Goal: Complete application form

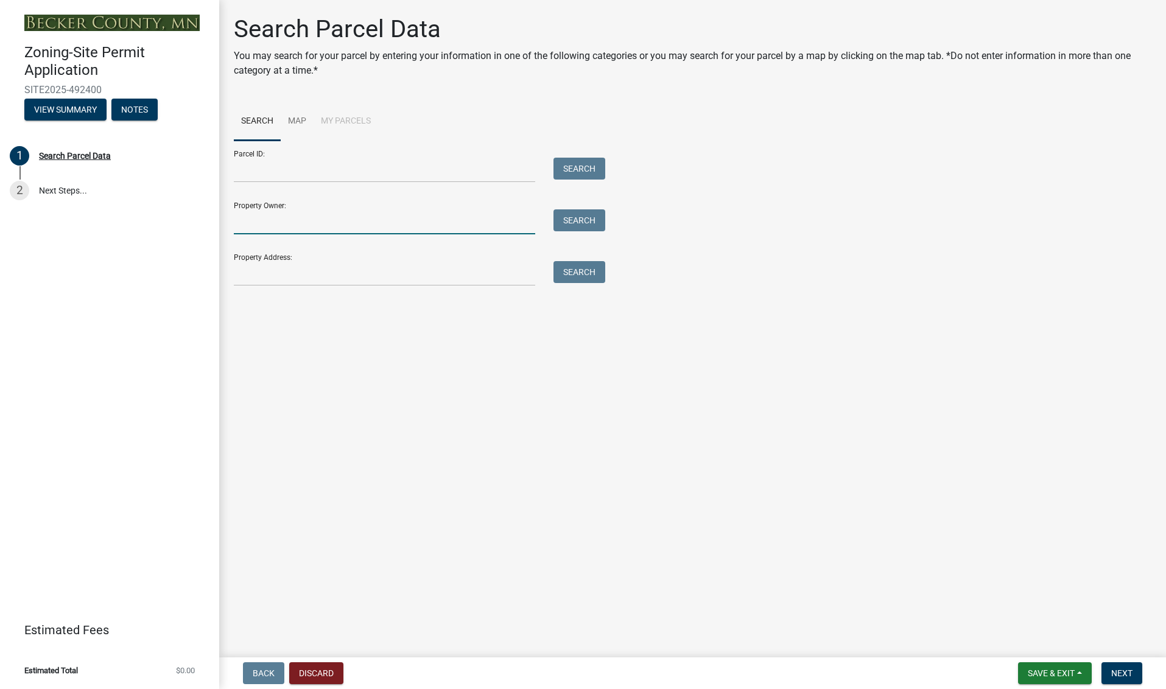
click at [259, 219] on input "Property Owner:" at bounding box center [384, 221] width 301 height 25
type input "steve Miorana"
click at [586, 216] on button "Search" at bounding box center [579, 220] width 52 height 22
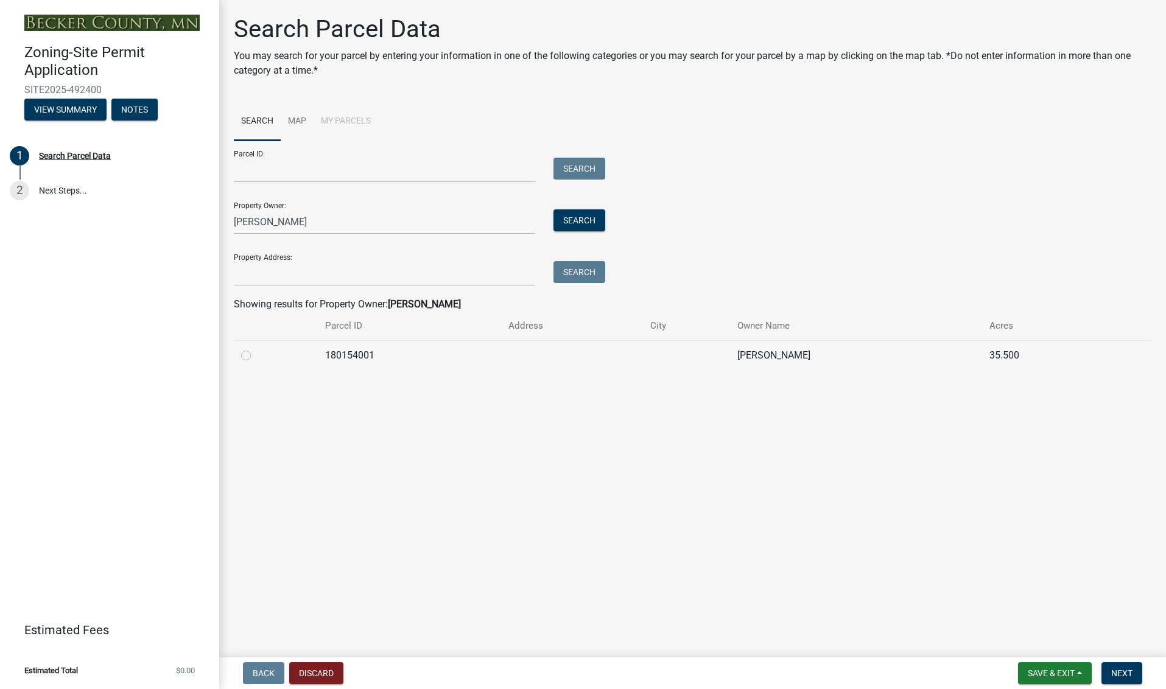
scroll to position [0, 0]
click at [1125, 670] on span "Next" at bounding box center [1121, 674] width 21 height 10
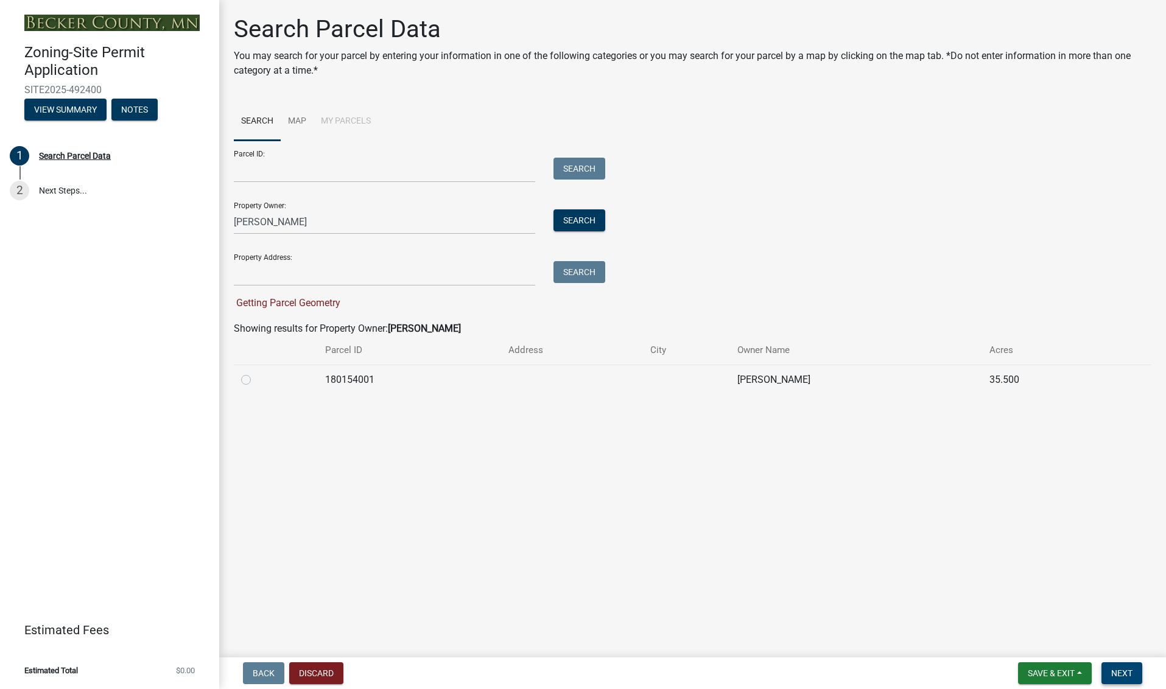
click at [1126, 667] on button "Next" at bounding box center [1121, 673] width 41 height 22
click at [53, 185] on link "2 Next Steps..." at bounding box center [109, 191] width 219 height 35
click at [62, 107] on button "View Summary" at bounding box center [65, 110] width 82 height 22
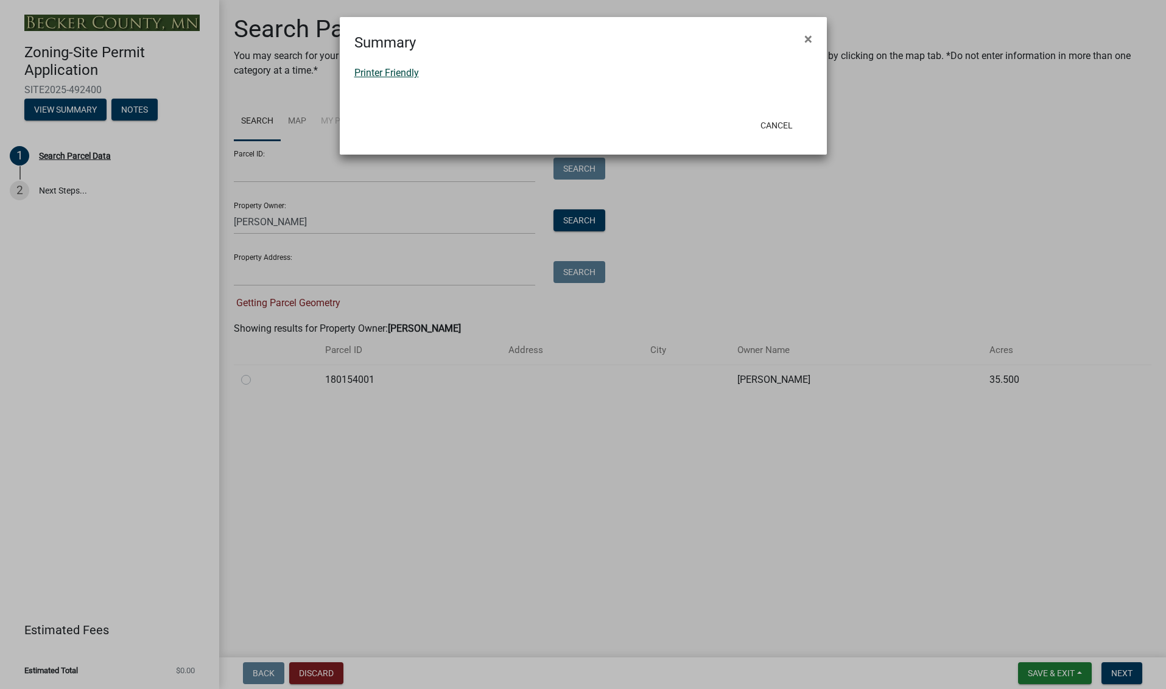
click at [393, 71] on link "Printer Friendly" at bounding box center [386, 73] width 65 height 12
click at [91, 155] on ngb-modal-window "Summary × Printer Friendly Cancel" at bounding box center [583, 344] width 1166 height 689
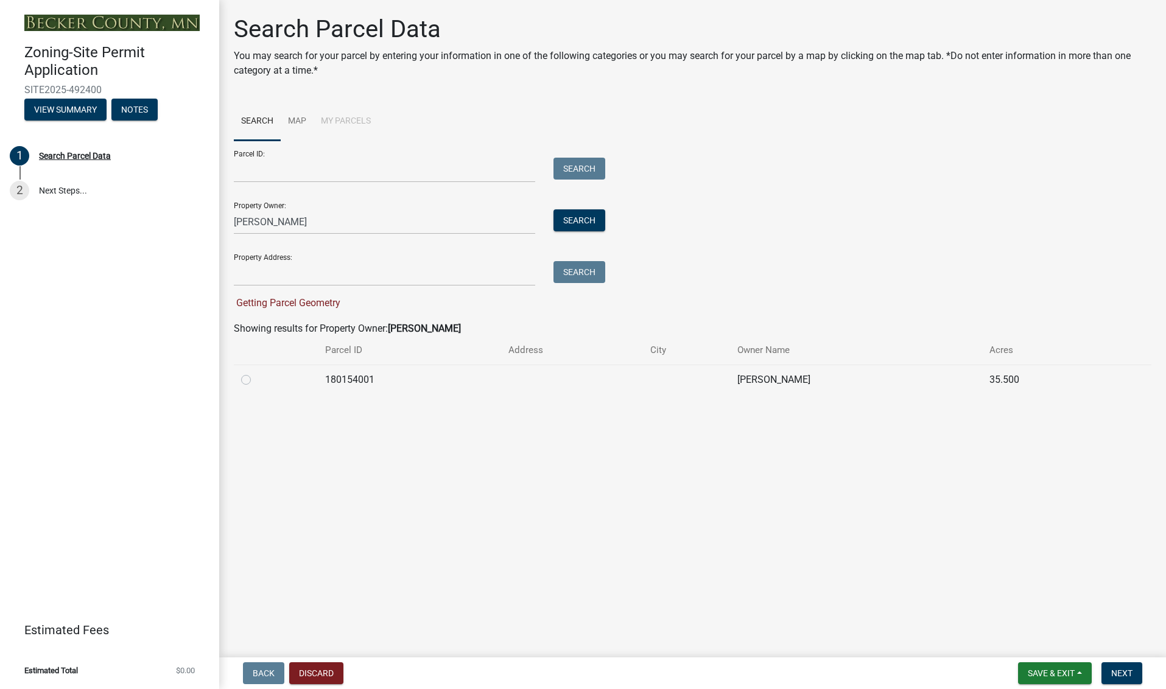
click at [91, 155] on div "Search Parcel Data" at bounding box center [75, 156] width 72 height 9
click at [256, 373] on label at bounding box center [256, 373] width 0 height 0
click at [256, 376] on input "radio" at bounding box center [260, 377] width 8 height 8
radio input "true"
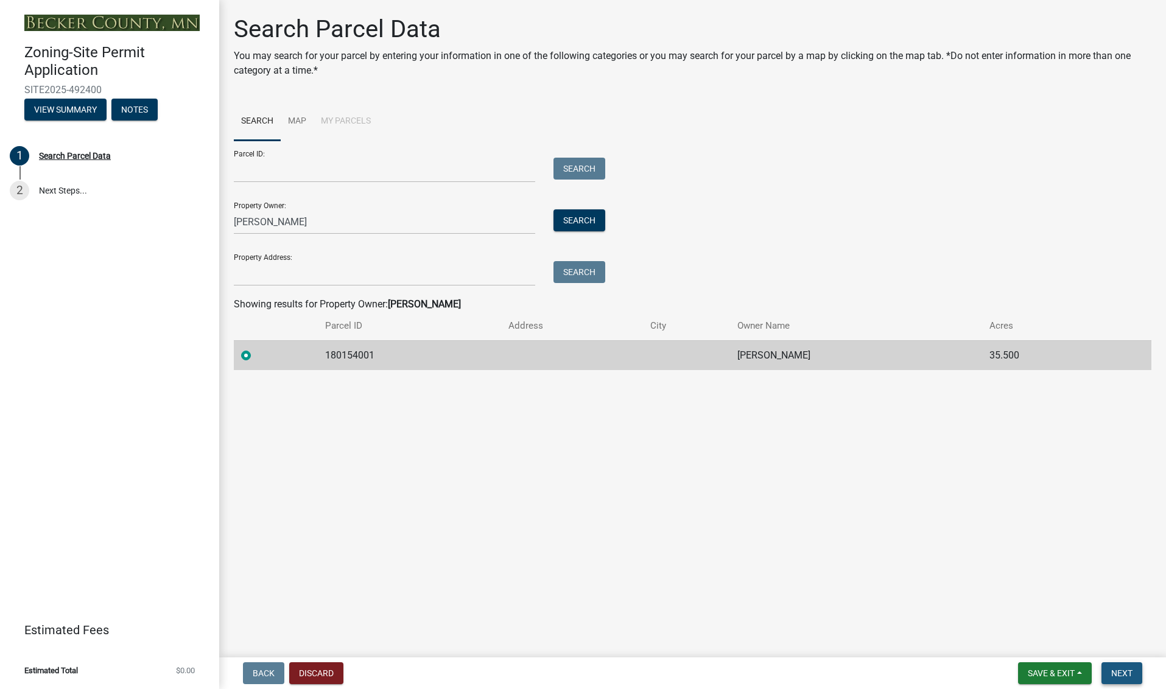
click at [1123, 670] on span "Next" at bounding box center [1121, 674] width 21 height 10
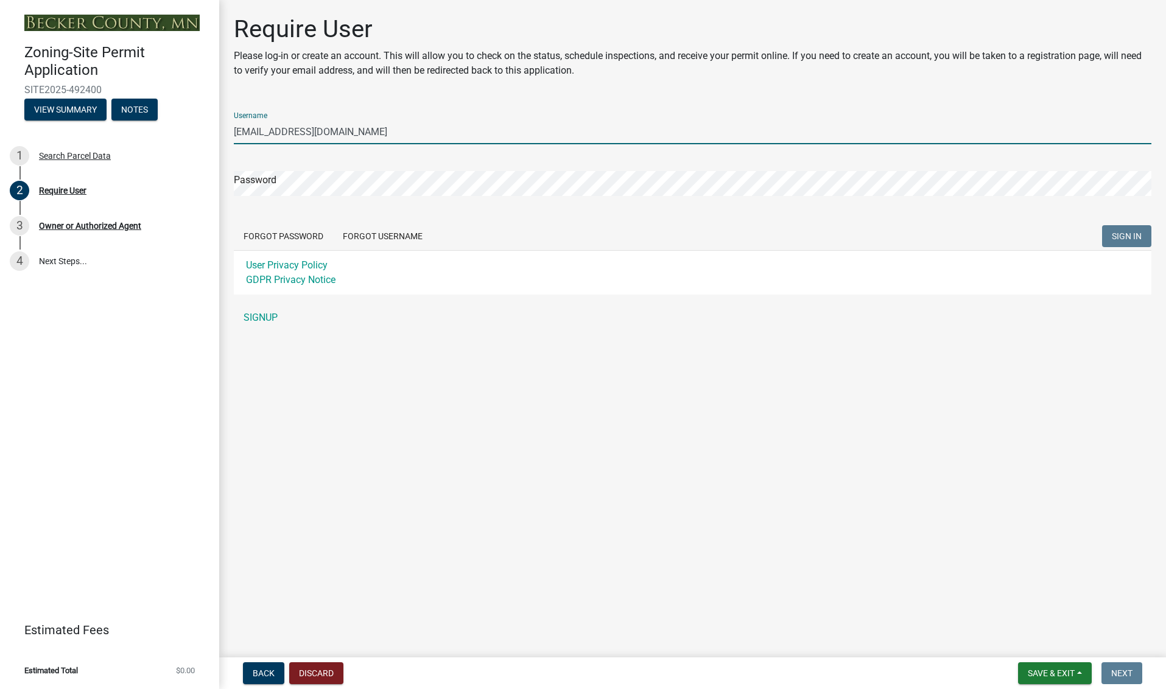
scroll to position [5, 2]
type input "mioranafamily@gmail.com"
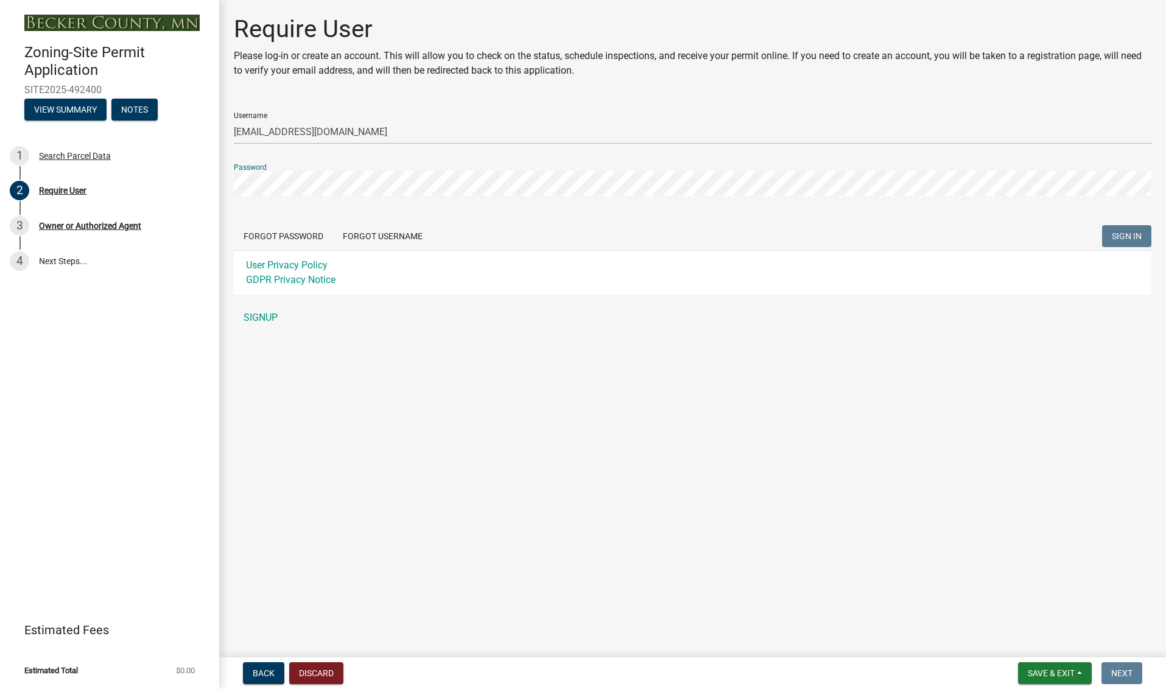
scroll to position [6, 2]
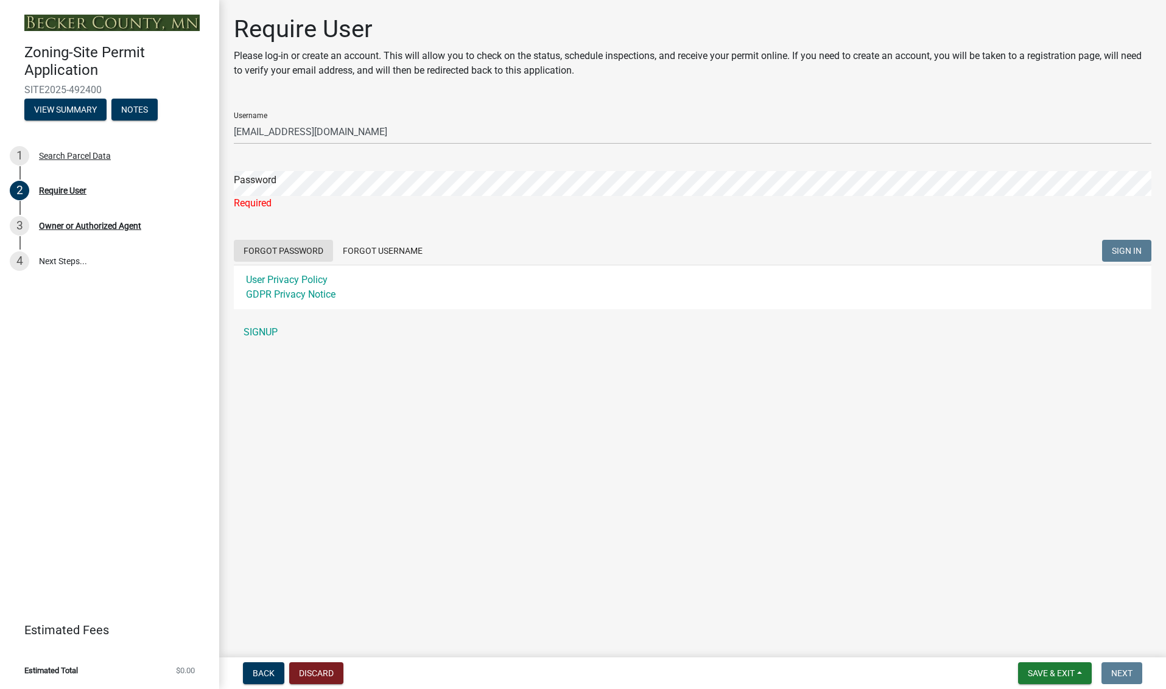
click at [301, 226] on form "Username mioranafamily@gmail.com Password Required Forgot Password Forgot Usern…" at bounding box center [693, 205] width 918 height 207
click at [290, 247] on button "Forgot Password" at bounding box center [283, 251] width 99 height 22
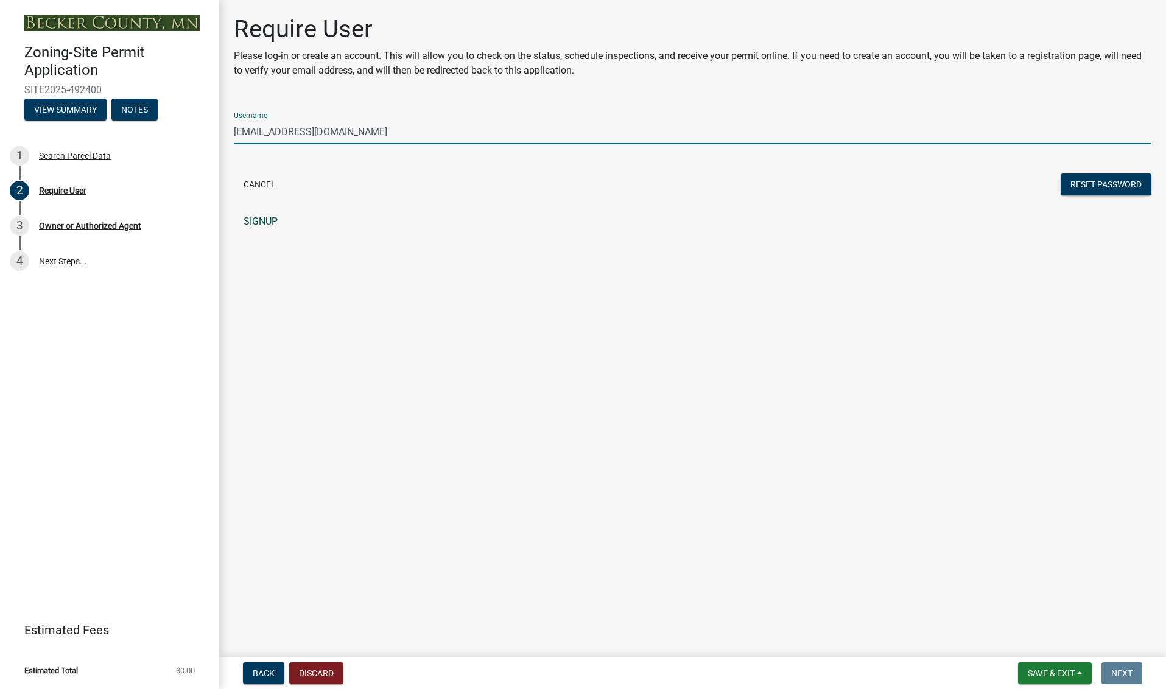
type input "mioranafamily@gamil.com"
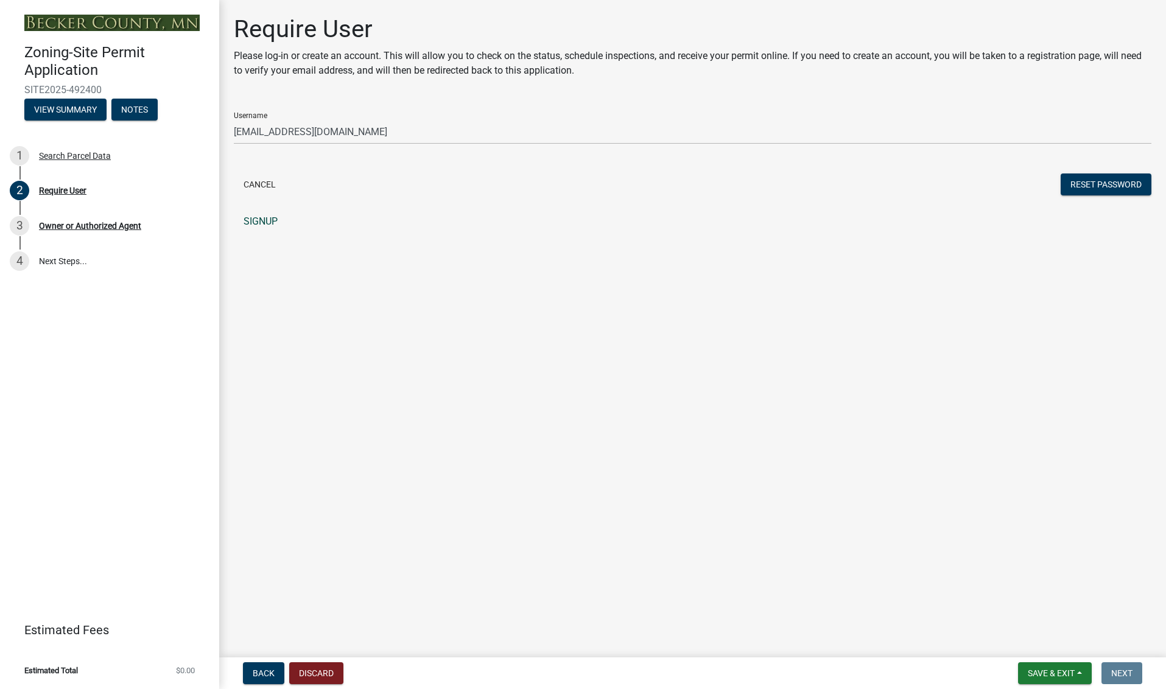
click at [261, 220] on link "SIGNUP" at bounding box center [693, 221] width 918 height 24
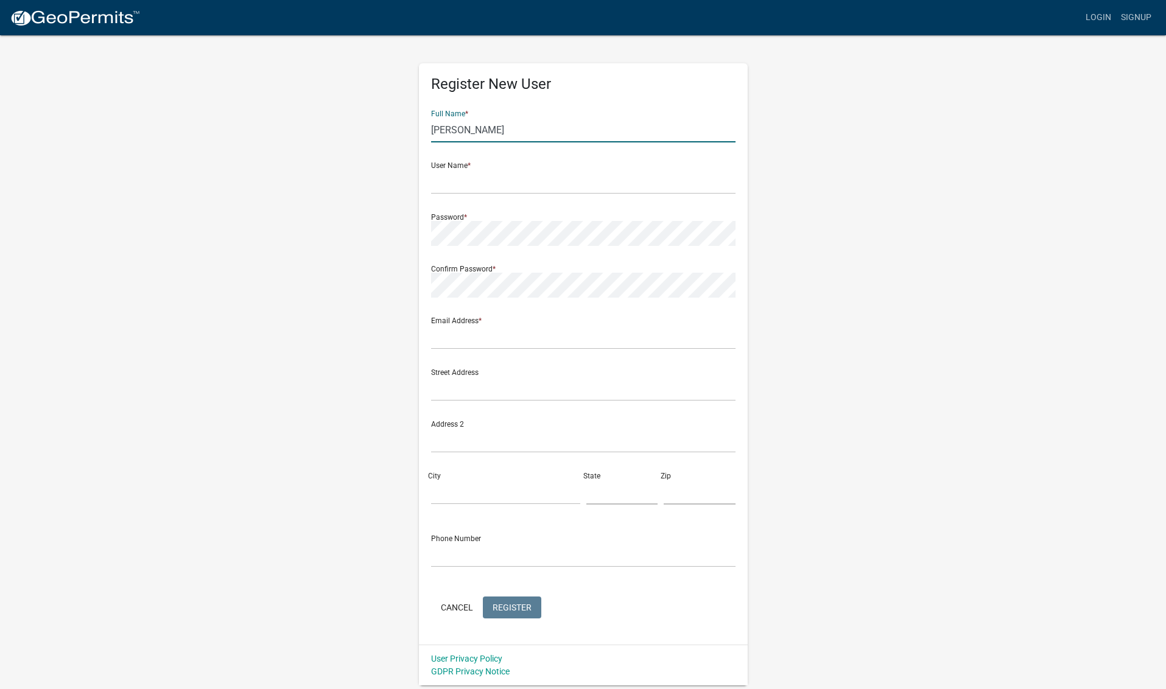
type input "Steve"
type input "Miorana"
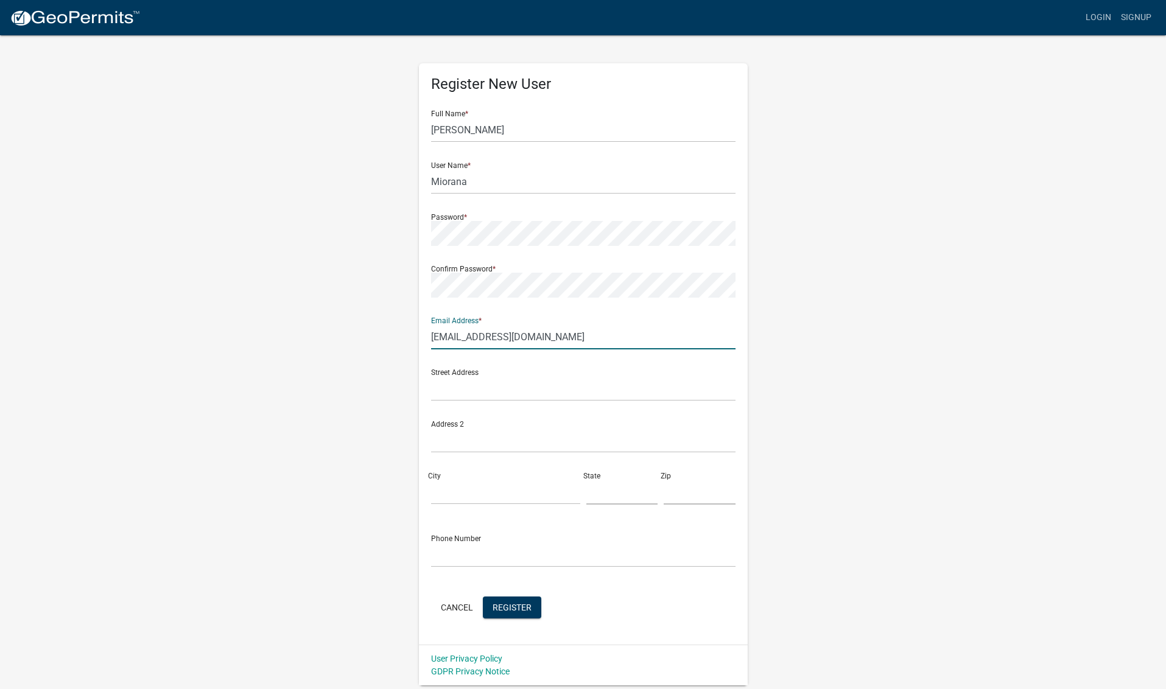
type input "[EMAIL_ADDRESS][DOMAIN_NAME]"
type input "5628 137th st N"
type input "Hugo"
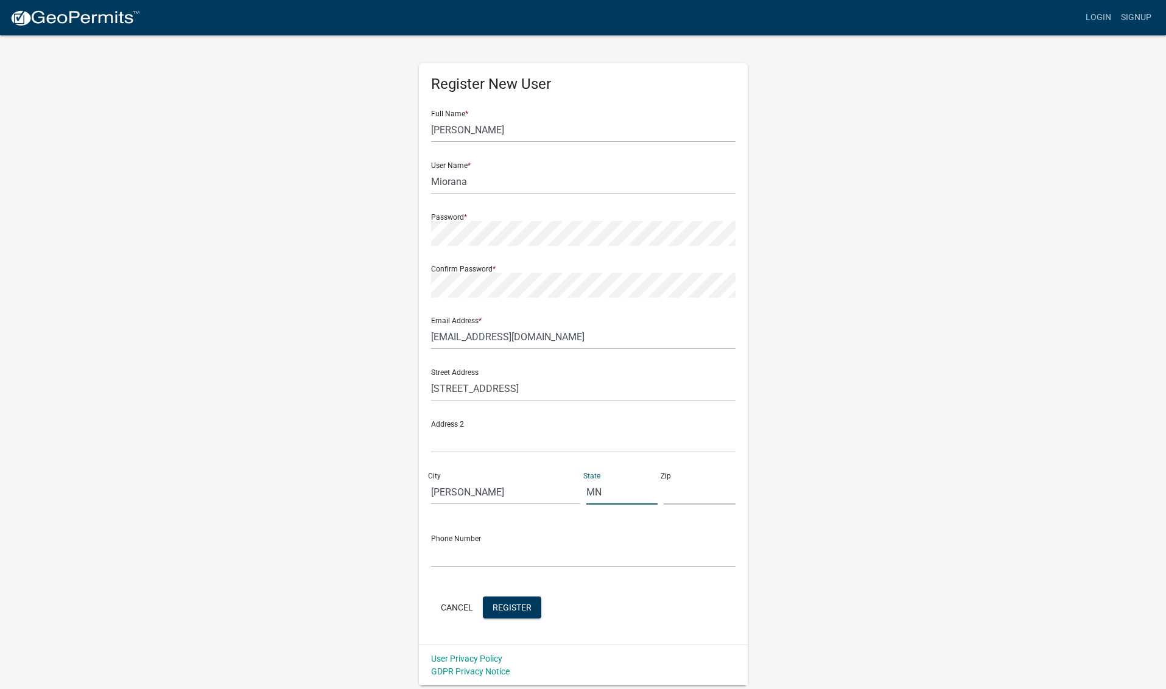
type input "MN"
type input "55345"
type input "9522707730"
click at [512, 603] on span "Register" at bounding box center [512, 607] width 39 height 10
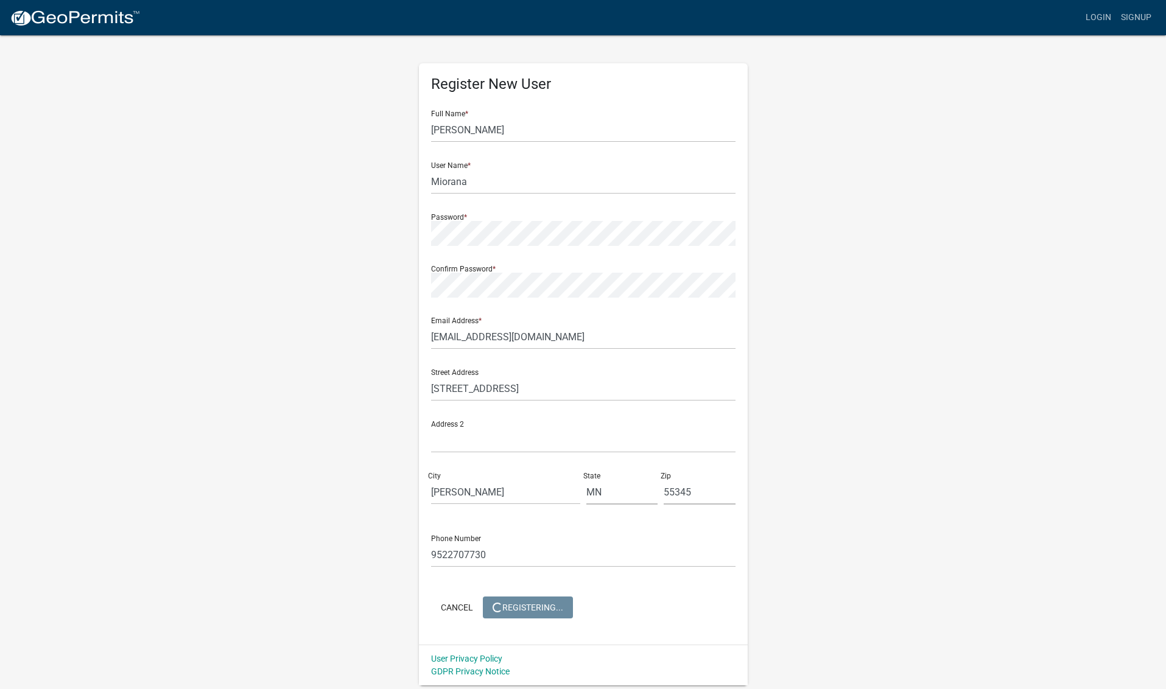
scroll to position [0, 0]
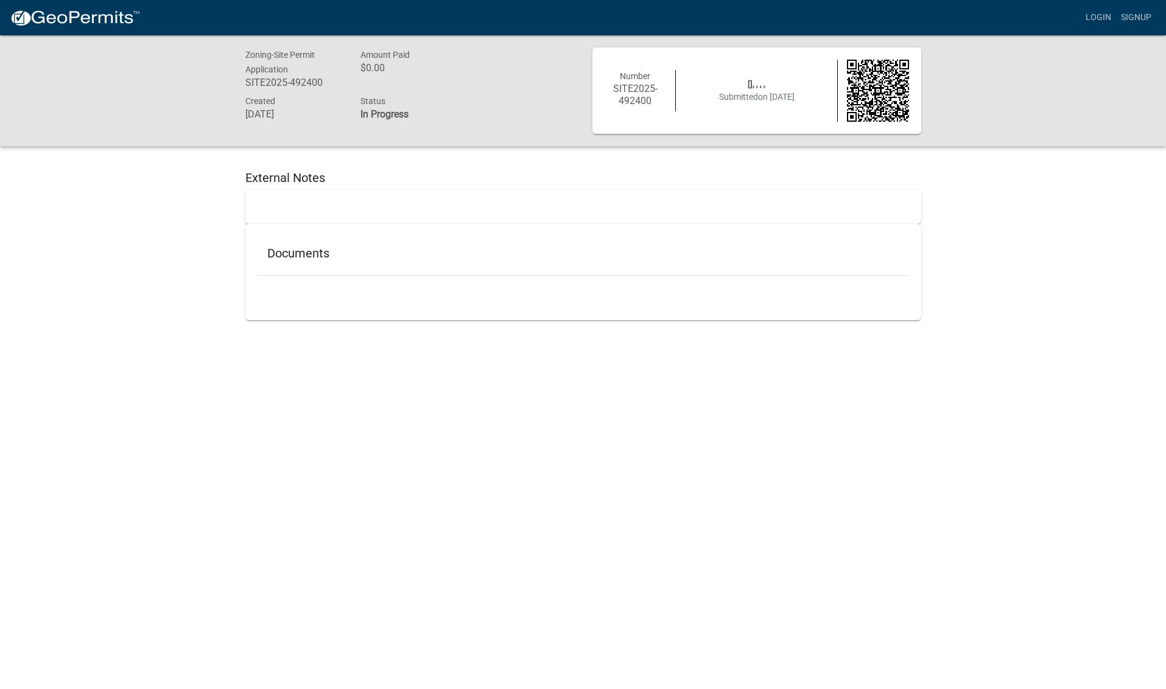
click at [294, 246] on h5 "Documents" at bounding box center [583, 253] width 632 height 15
click at [267, 170] on h5 "External Notes" at bounding box center [583, 177] width 676 height 15
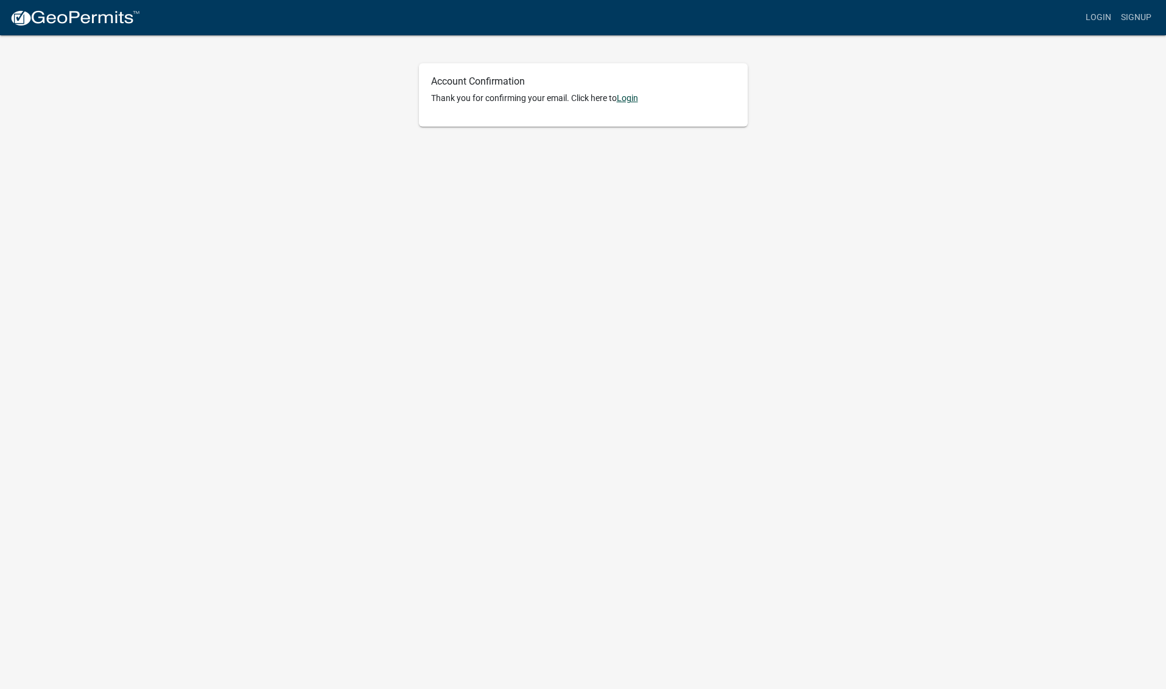
click at [634, 97] on link "Login" at bounding box center [627, 98] width 21 height 10
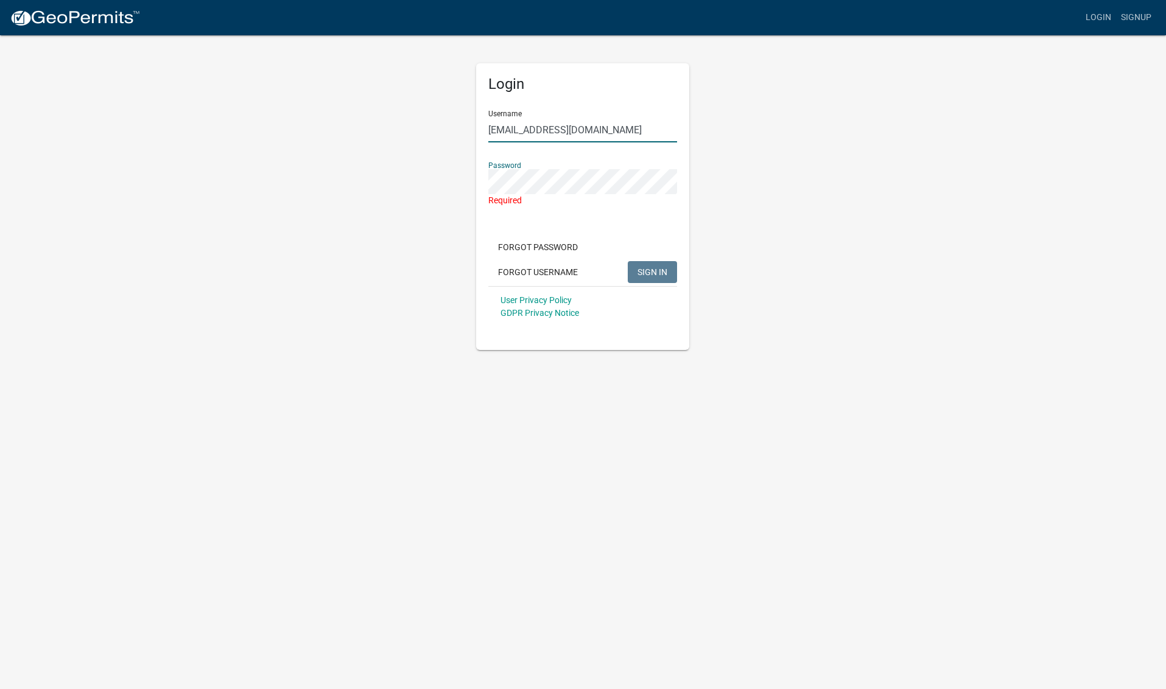
type input "[EMAIL_ADDRESS][DOMAIN_NAME]"
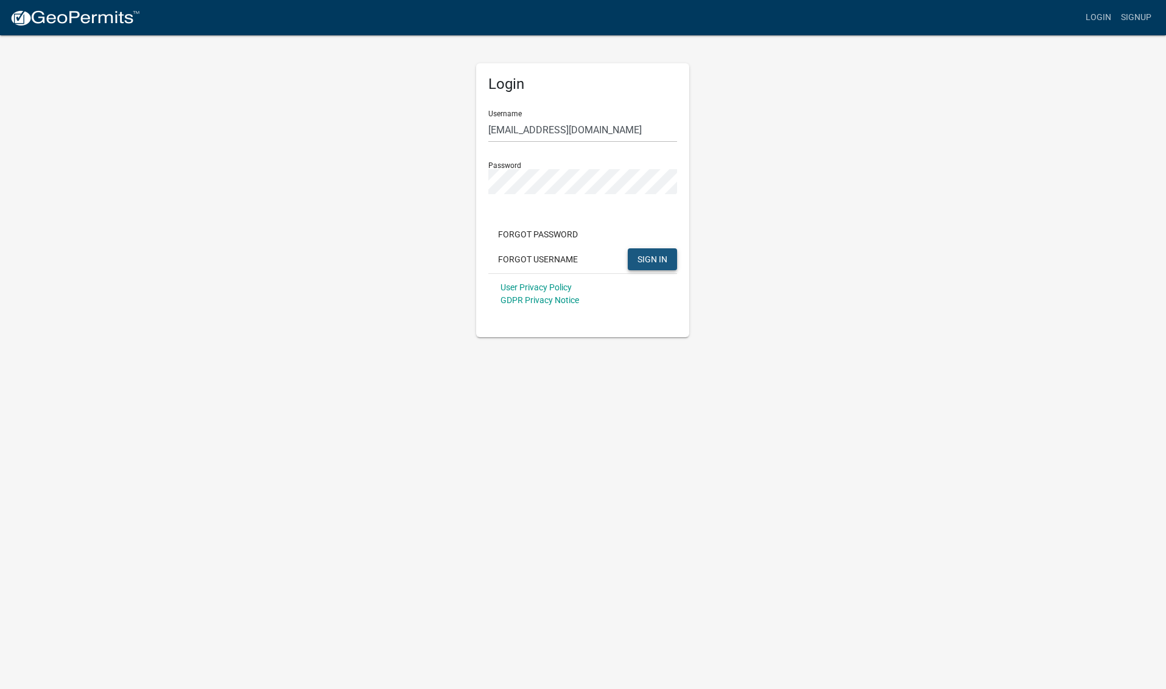
click at [657, 255] on span "SIGN IN" at bounding box center [652, 259] width 30 height 10
click at [655, 255] on span "SIGN IN" at bounding box center [652, 259] width 30 height 10
click at [501, 163] on div "Password" at bounding box center [582, 173] width 189 height 42
click at [653, 256] on span "SIGN IN" at bounding box center [652, 259] width 30 height 10
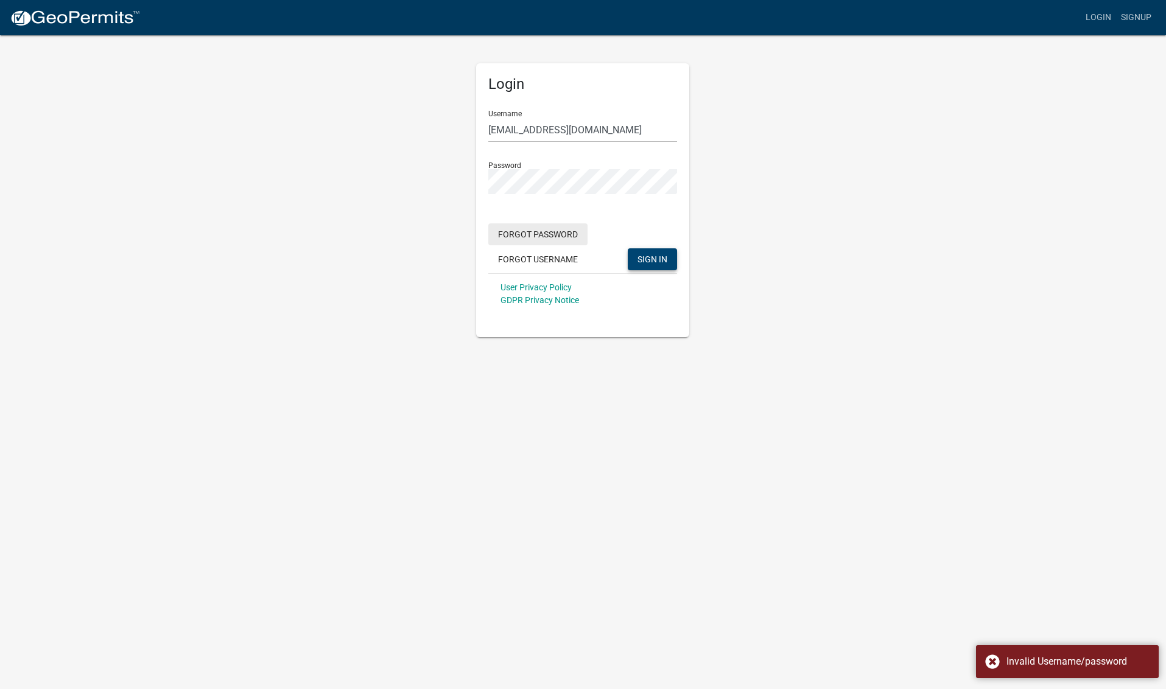
click at [539, 231] on button "Forgot Password" at bounding box center [537, 234] width 99 height 22
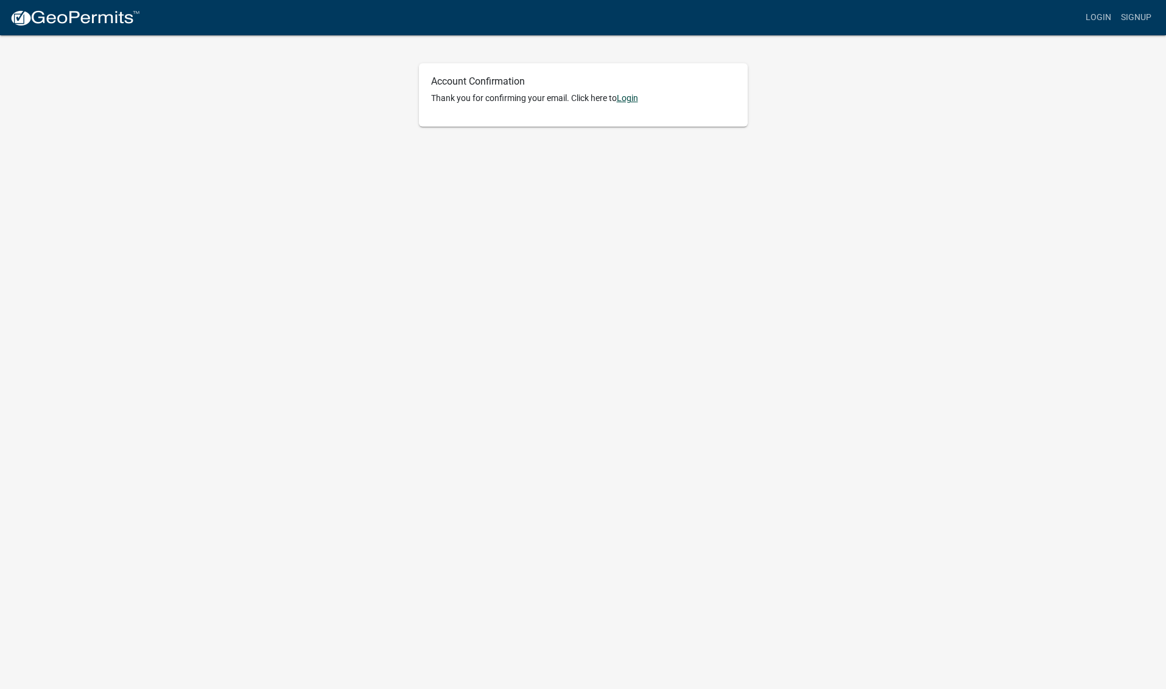
click at [633, 95] on link "Login" at bounding box center [627, 98] width 21 height 10
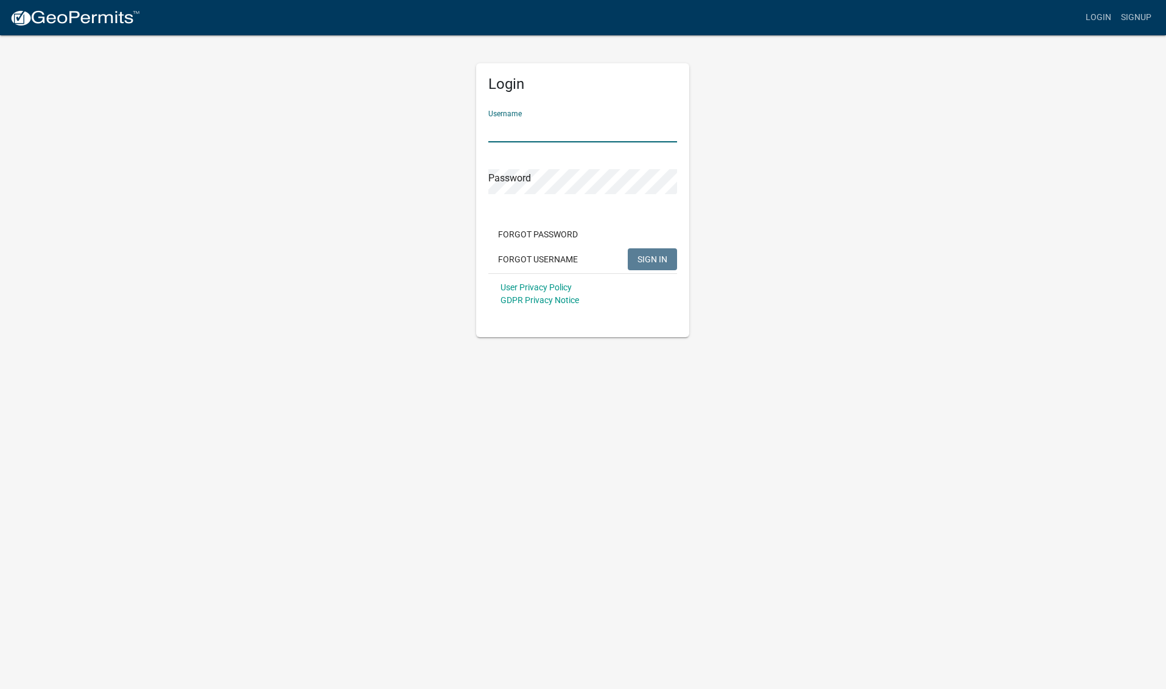
type input "[EMAIL_ADDRESS][DOMAIN_NAME]"
click at [659, 256] on span "SIGN IN" at bounding box center [652, 259] width 30 height 10
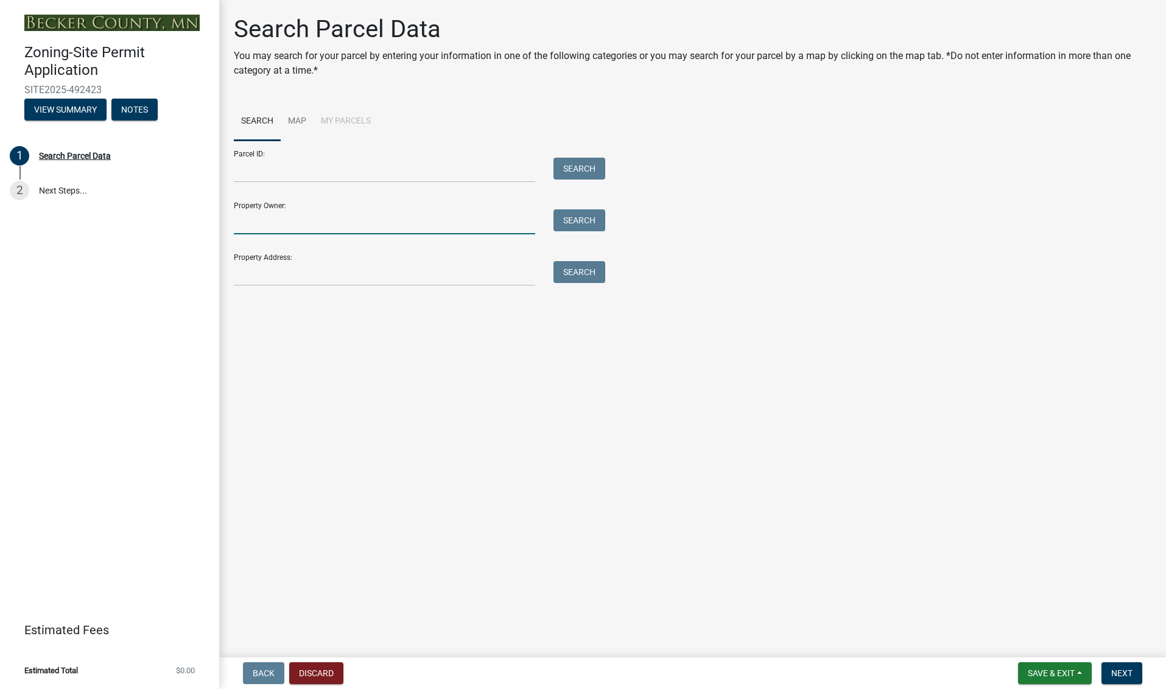
click at [274, 219] on input "Property Owner:" at bounding box center [384, 221] width 301 height 25
type input "[PERSON_NAME]"
click at [586, 217] on button "Search" at bounding box center [579, 220] width 52 height 22
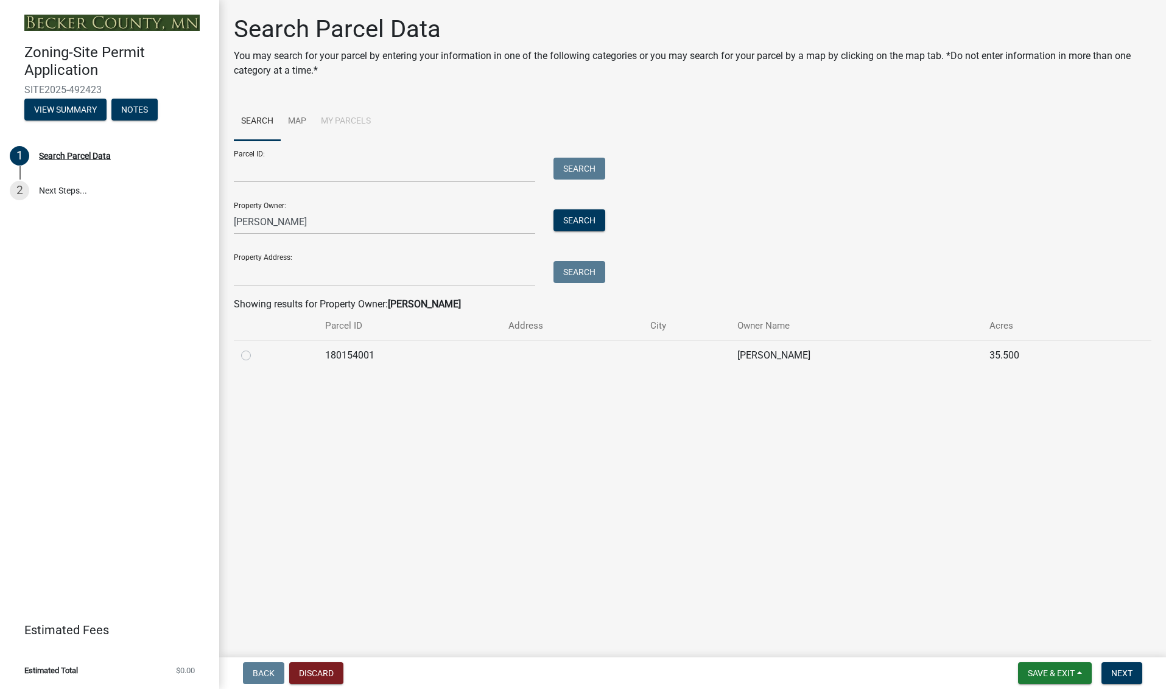
click at [256, 348] on label at bounding box center [256, 348] width 0 height 0
click at [256, 353] on input "radio" at bounding box center [260, 352] width 8 height 8
radio input "true"
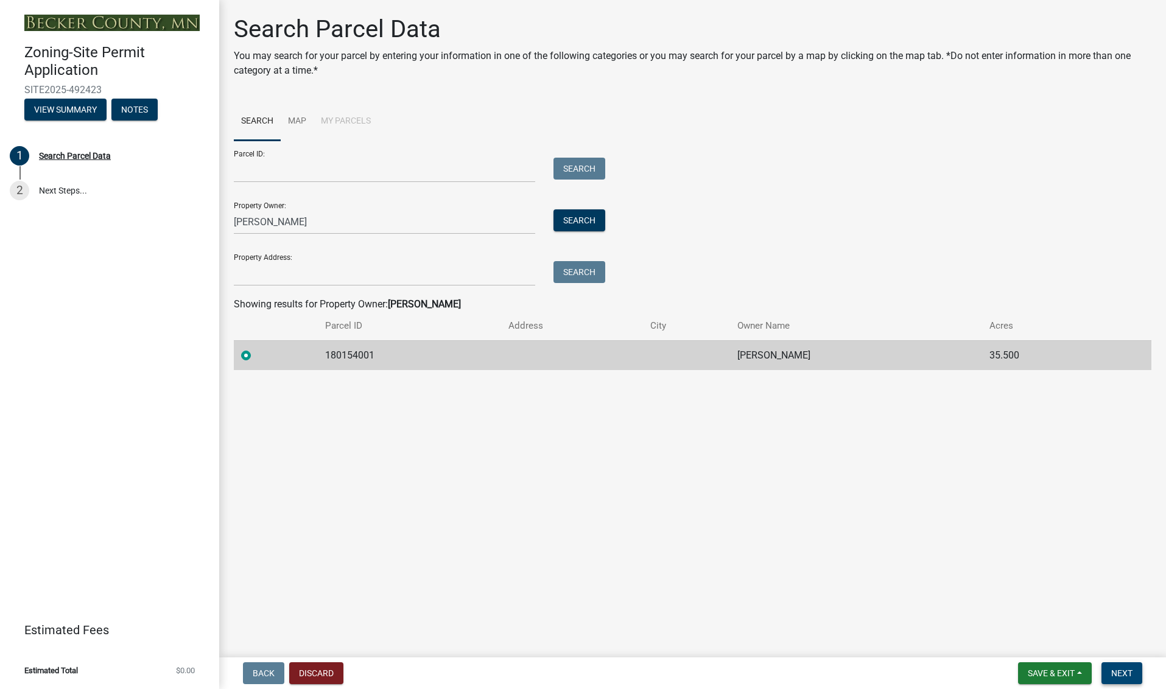
click at [1127, 669] on span "Next" at bounding box center [1121, 674] width 21 height 10
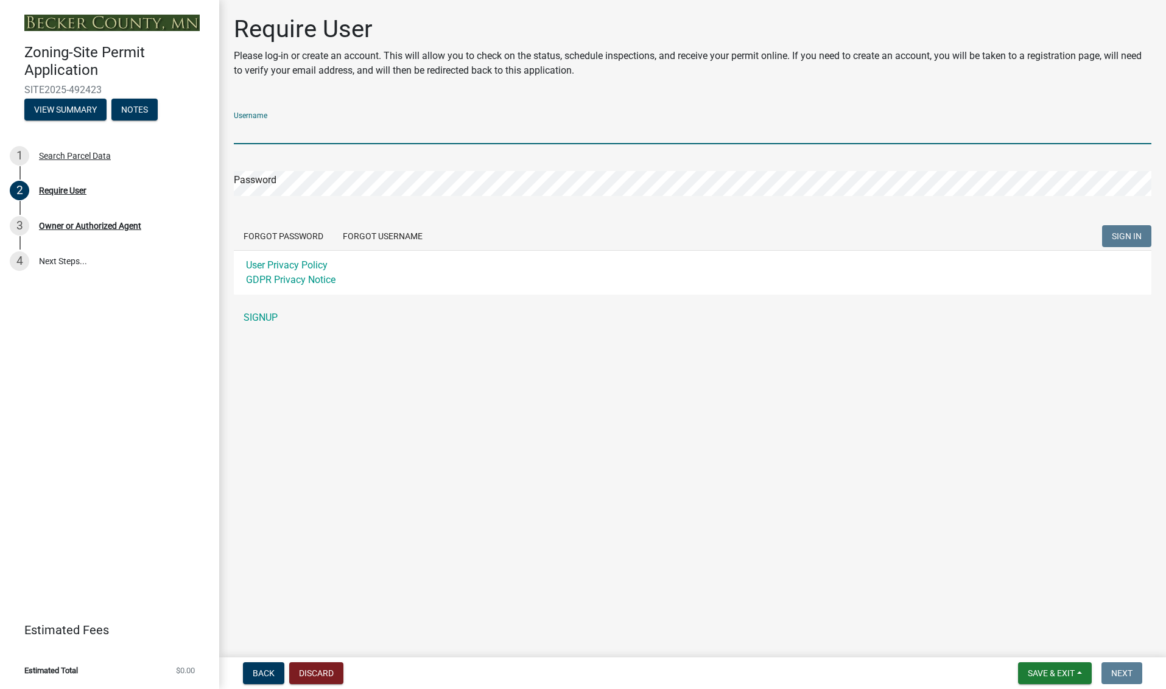
type input "Miorana"
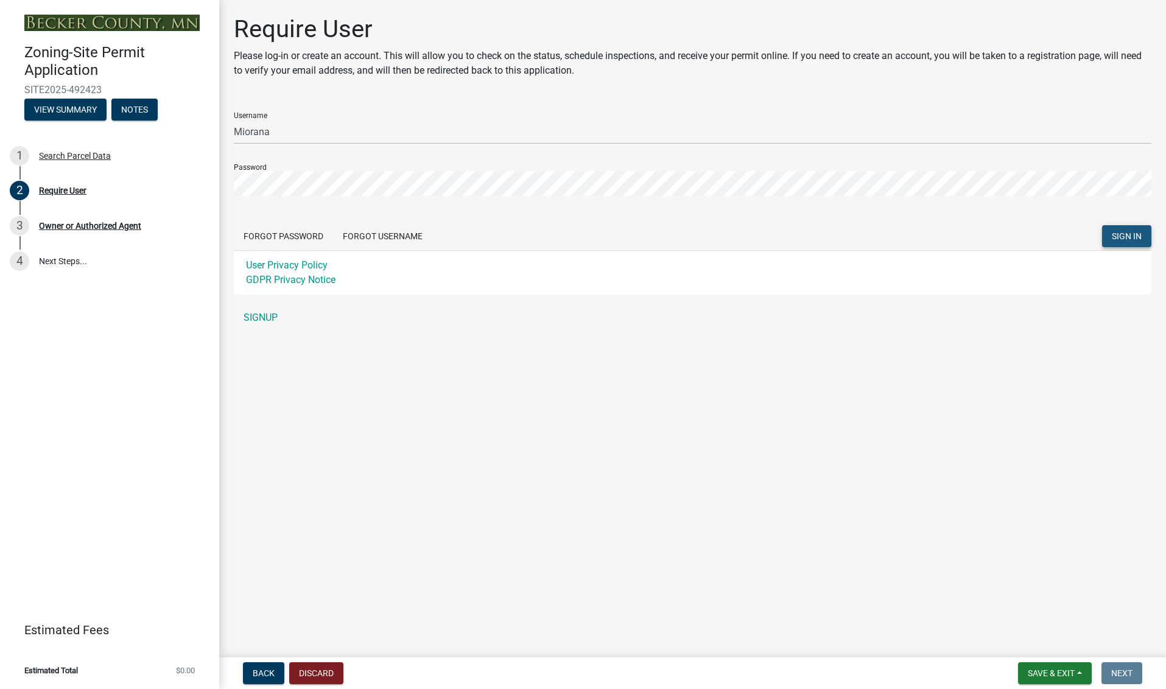
click at [1131, 235] on span "SIGN IN" at bounding box center [1127, 236] width 30 height 10
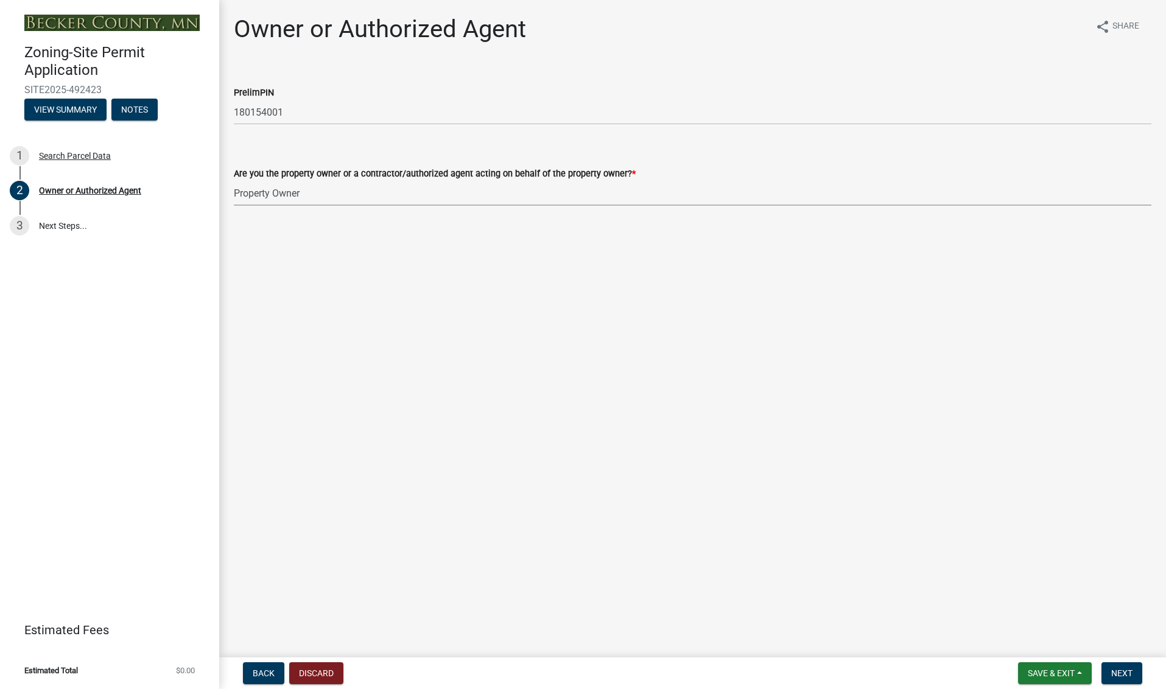
select select "3c674549-ed69-405f-b795-9fa3f7d47d9d"
click at [1130, 670] on span "Next" at bounding box center [1121, 674] width 21 height 10
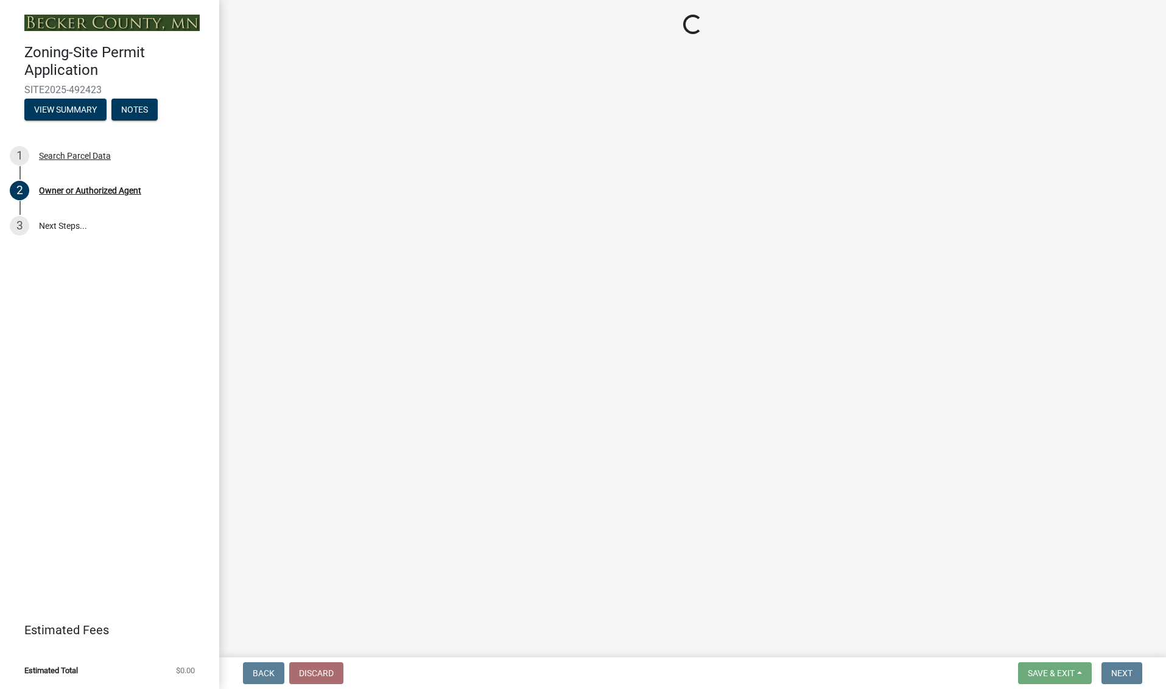
select select "15d55337-0fb0-485e-a759-dab20e978987"
select select "884b666d-3fa3-4f1b-ae8a-1f1e464e381a"
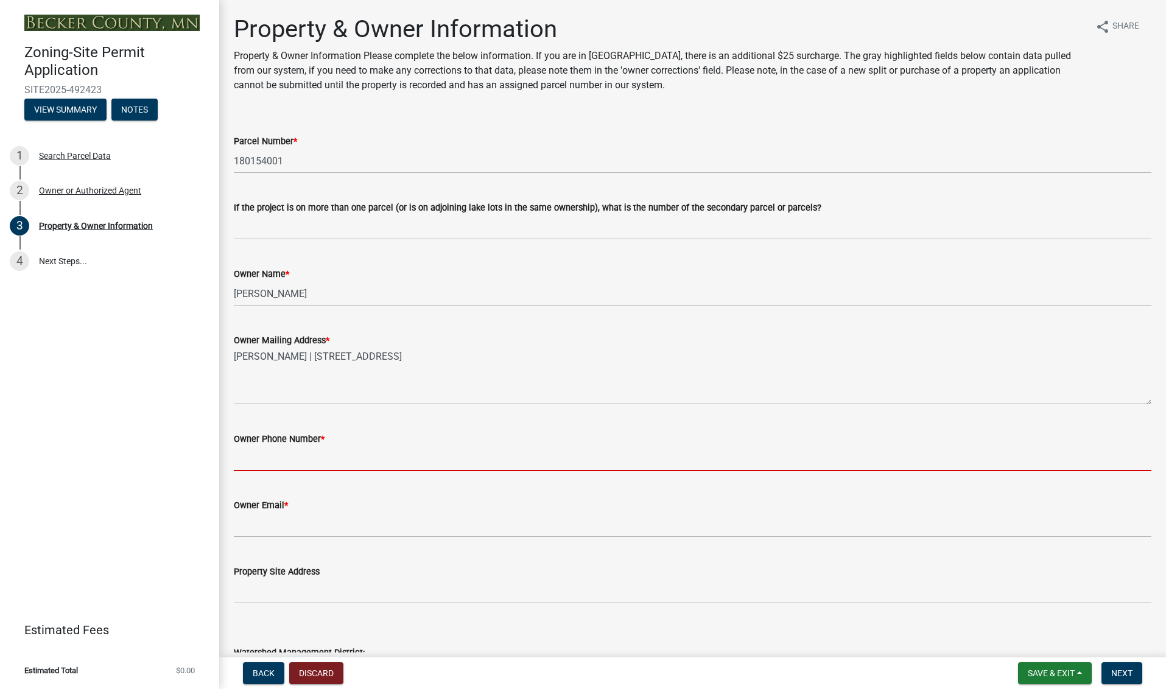
click at [280, 455] on input "Owner Phone Number *" at bounding box center [693, 458] width 918 height 25
type input "9522707730"
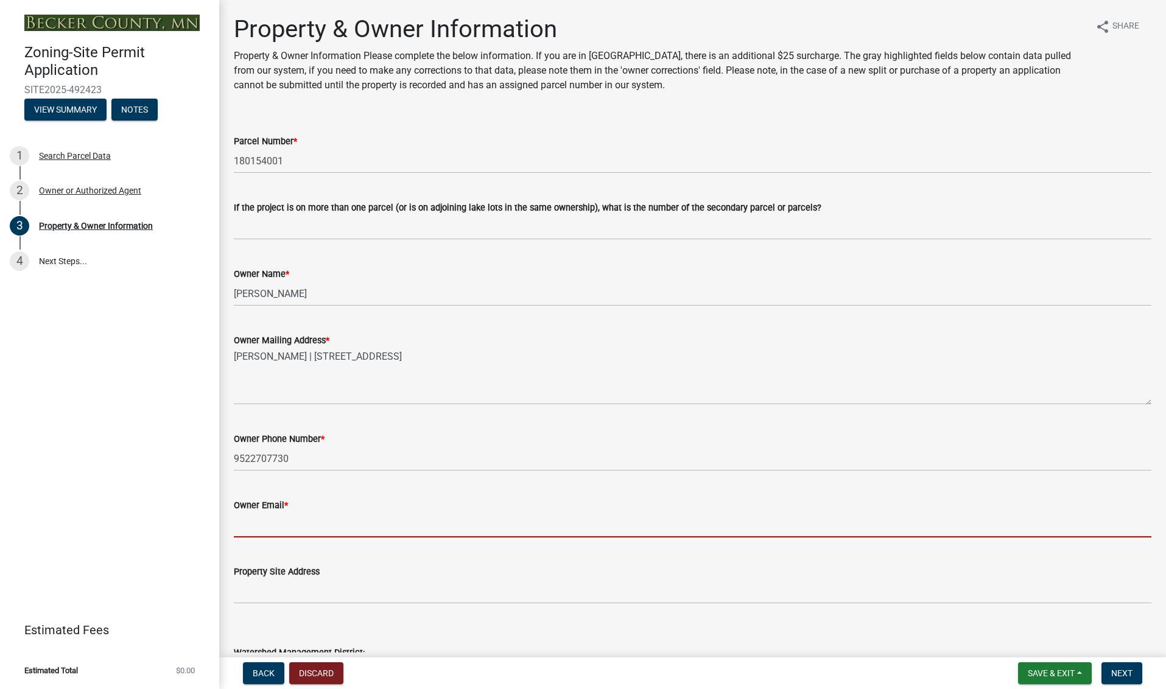
click at [269, 521] on input "Owner Email *" at bounding box center [693, 525] width 918 height 25
type input "[EMAIL_ADDRESS][DOMAIN_NAME]"
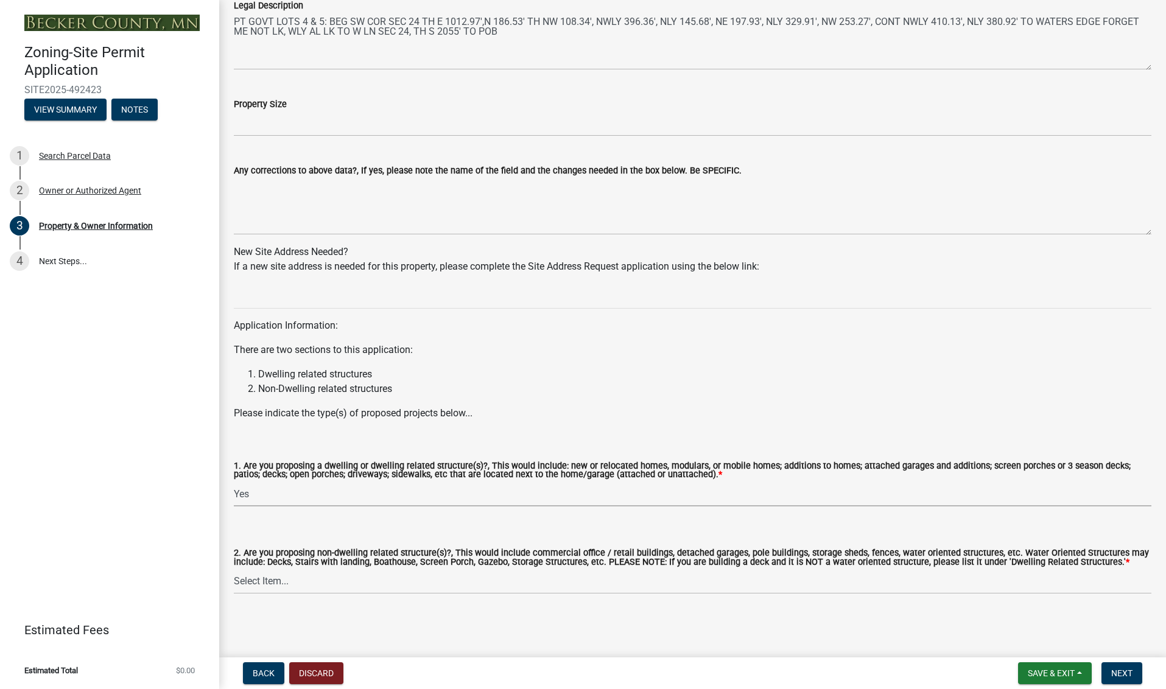
select select "f87eba17-8ed9-4ad8-aefc-fe36a3f3544b"
click at [1120, 669] on span "Next" at bounding box center [1121, 674] width 21 height 10
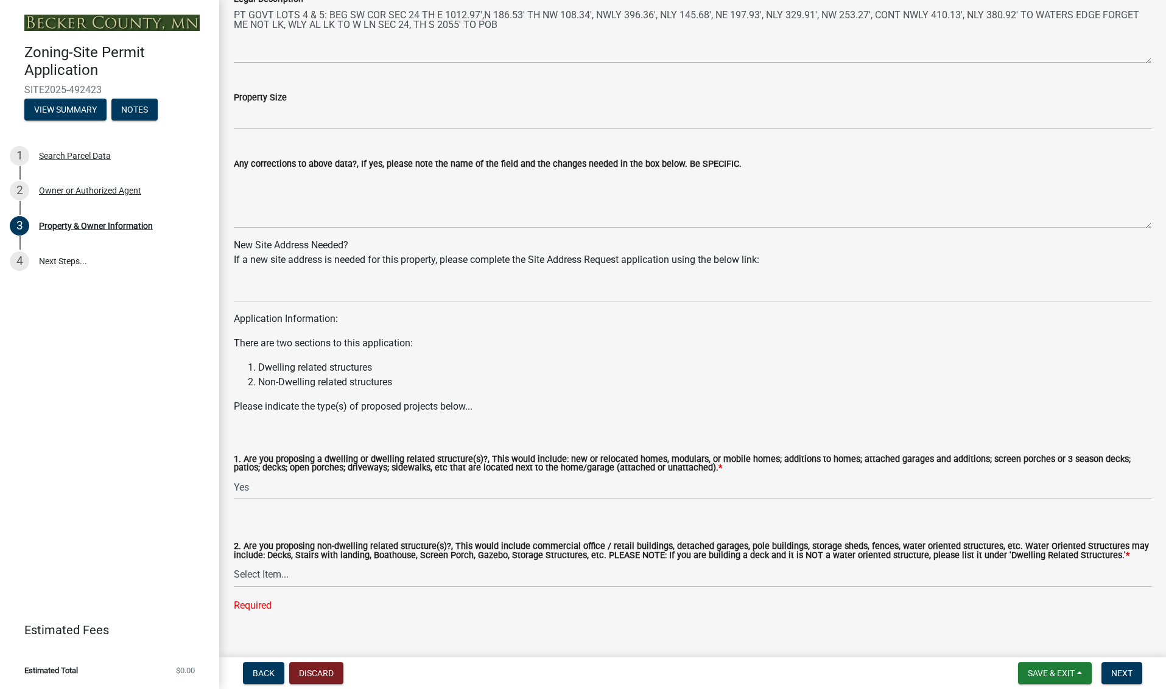
scroll to position [959, 0]
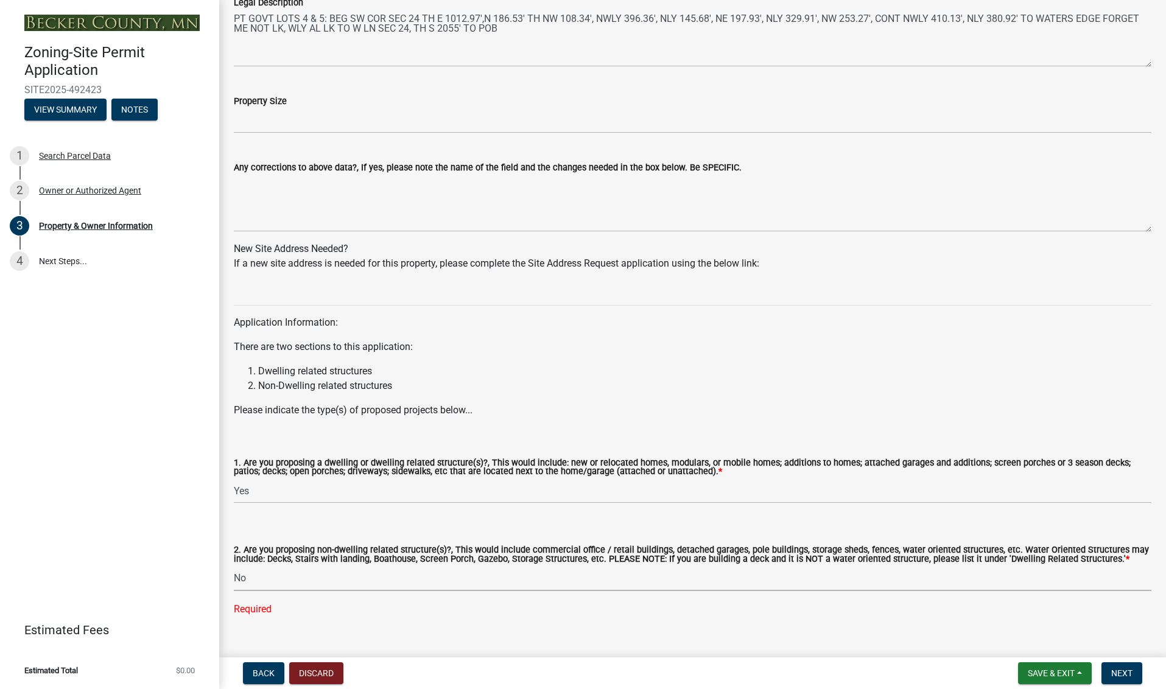
select select "393a978c-6bd5-4cb2-a6a0-db6feb8732b8"
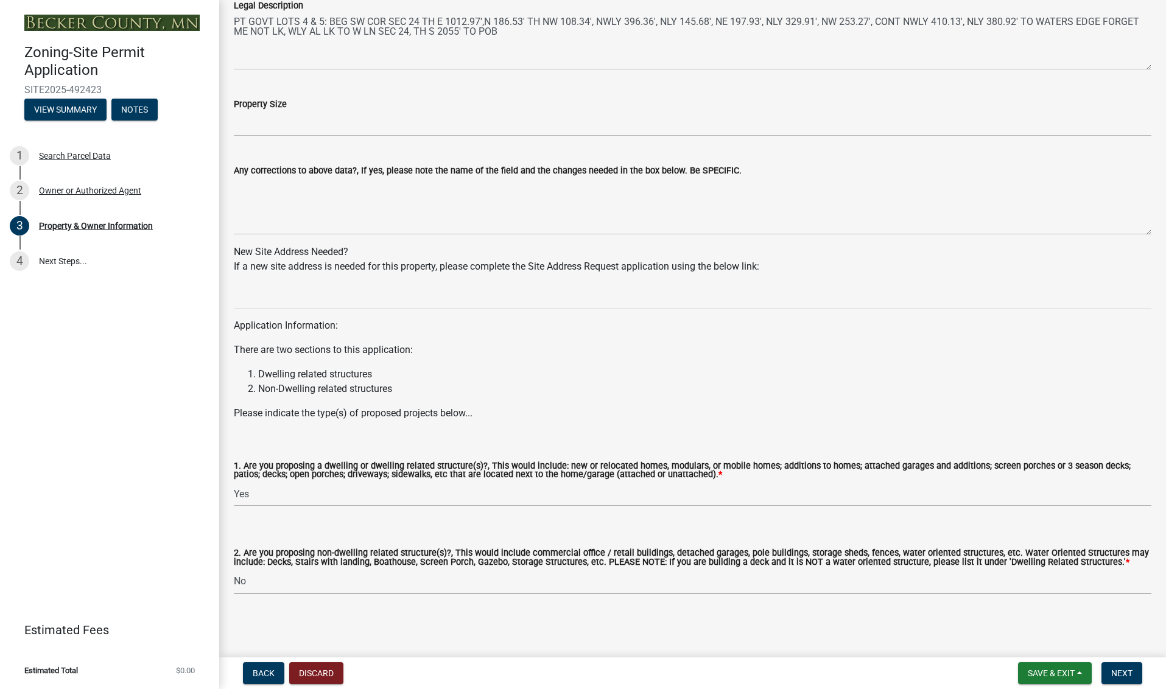
scroll to position [963, 0]
click at [1126, 670] on span "Next" at bounding box center [1121, 674] width 21 height 10
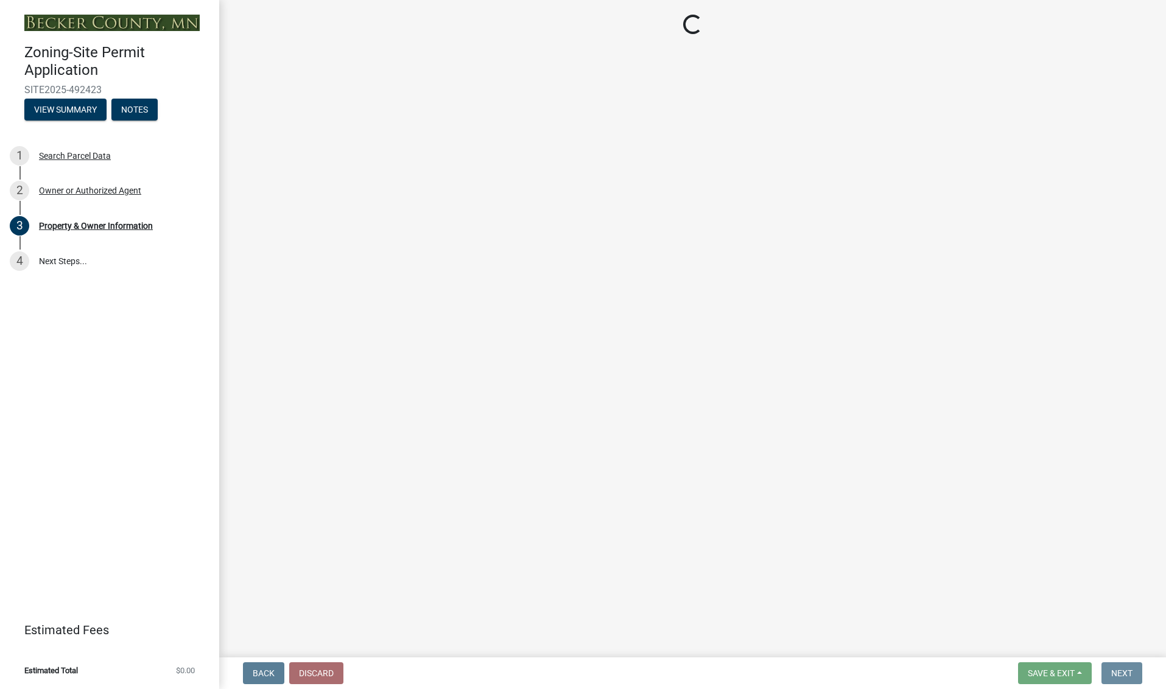
scroll to position [0, 0]
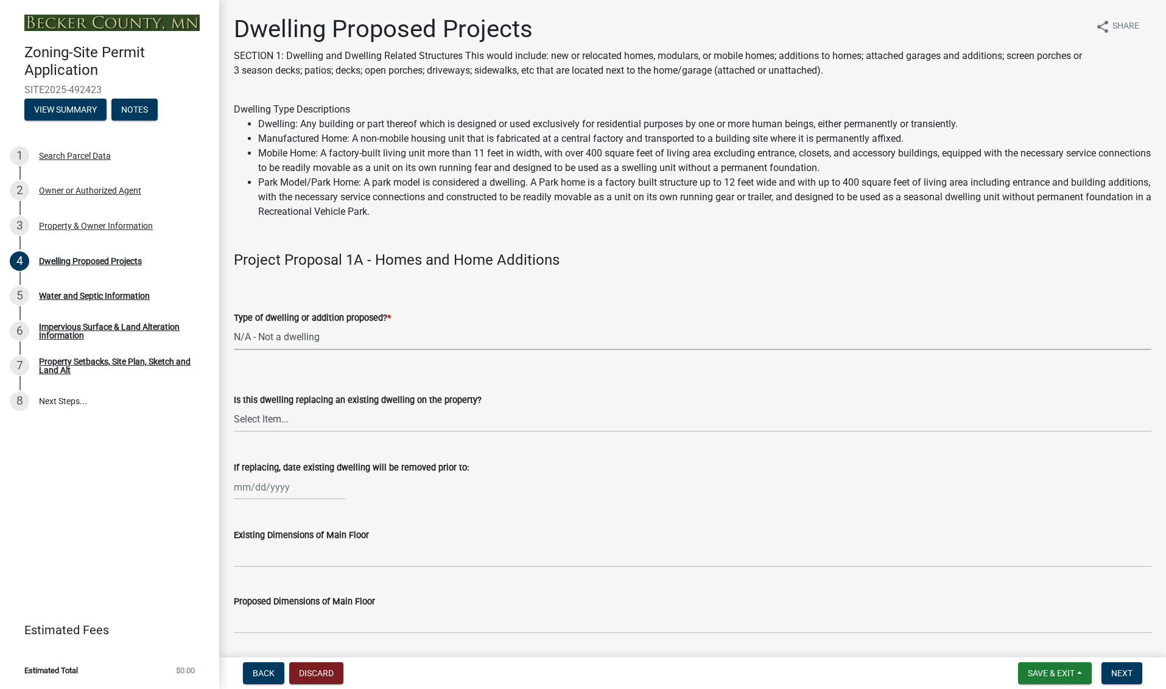
select select "a5b58647-72e6-4a45-9816-4b1990647a33"
select select "566f81cc-4b3f-4ecb-9f16-a2b313352c61"
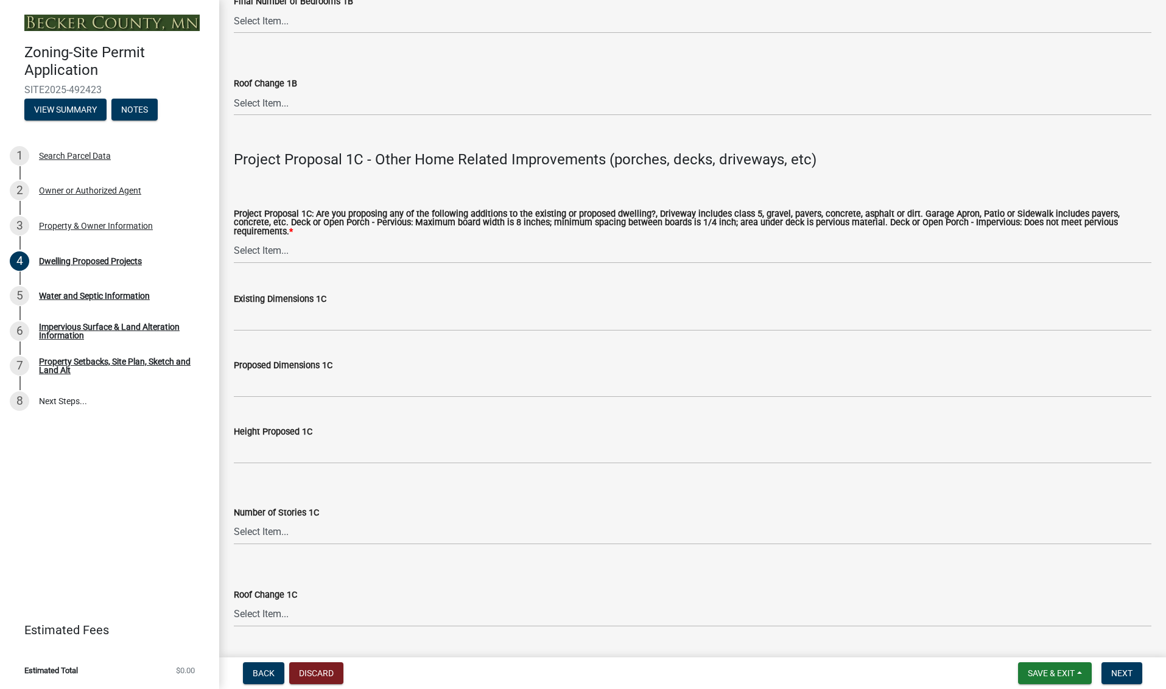
scroll to position [2058, 0]
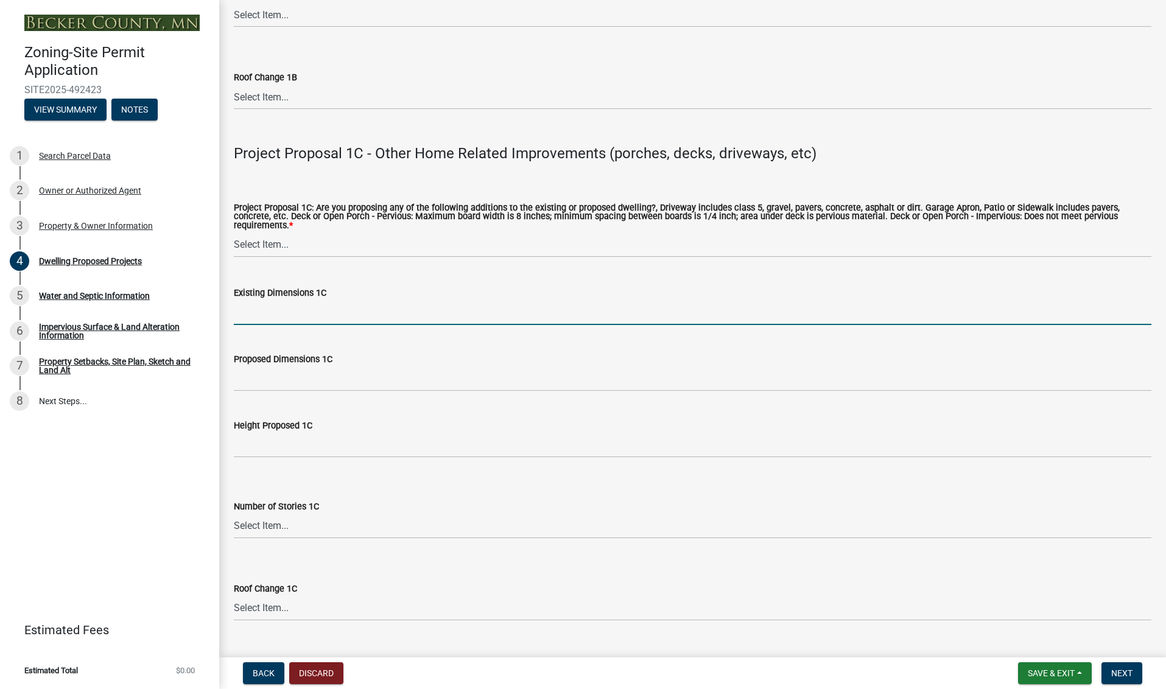
click at [283, 304] on input "Existing Dimensions 1C" at bounding box center [693, 312] width 918 height 25
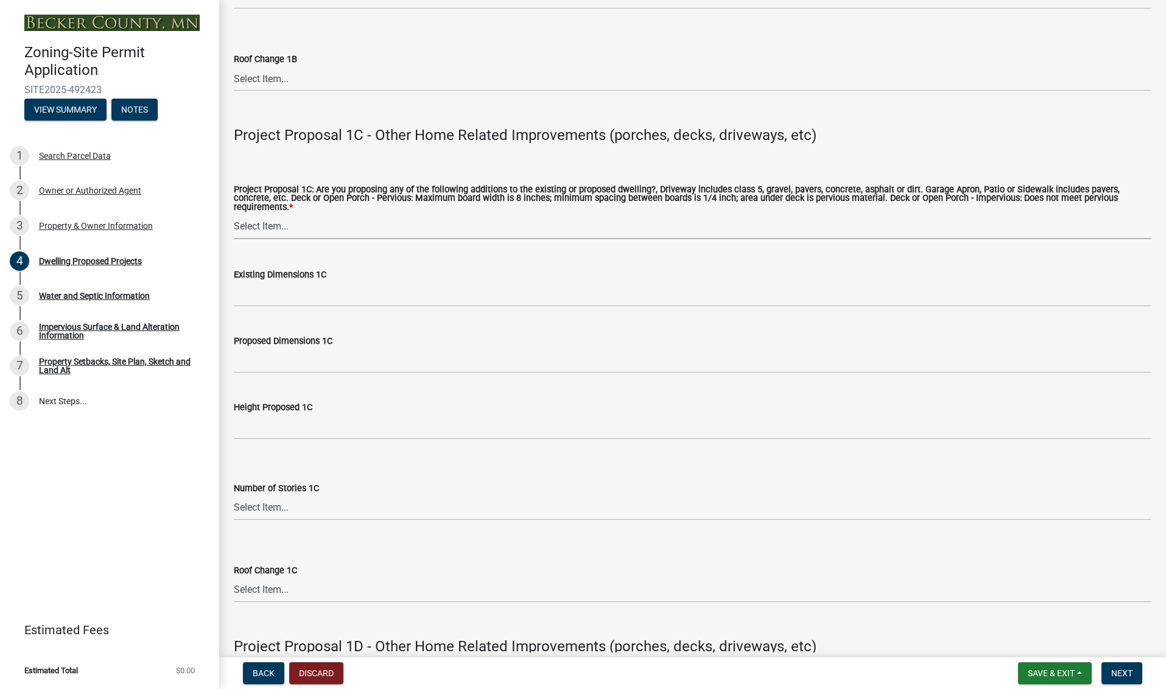
scroll to position [0, 0]
select select "781a3532-4308-48f8-bcde-e97c9fab42cb"
click at [292, 291] on input "Existing Dimensions 1C" at bounding box center [693, 294] width 918 height 25
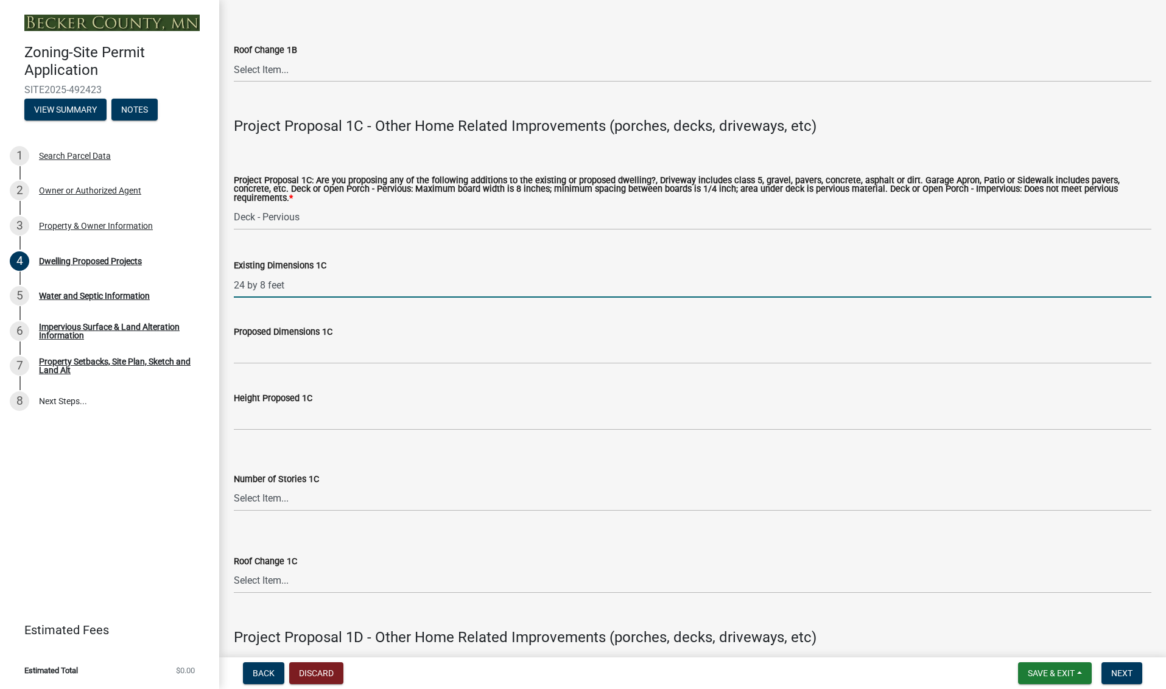
scroll to position [2086, 0]
type input "24 by 8 feet"
click at [277, 346] on input "Proposed Dimensions 1C" at bounding box center [693, 351] width 918 height 25
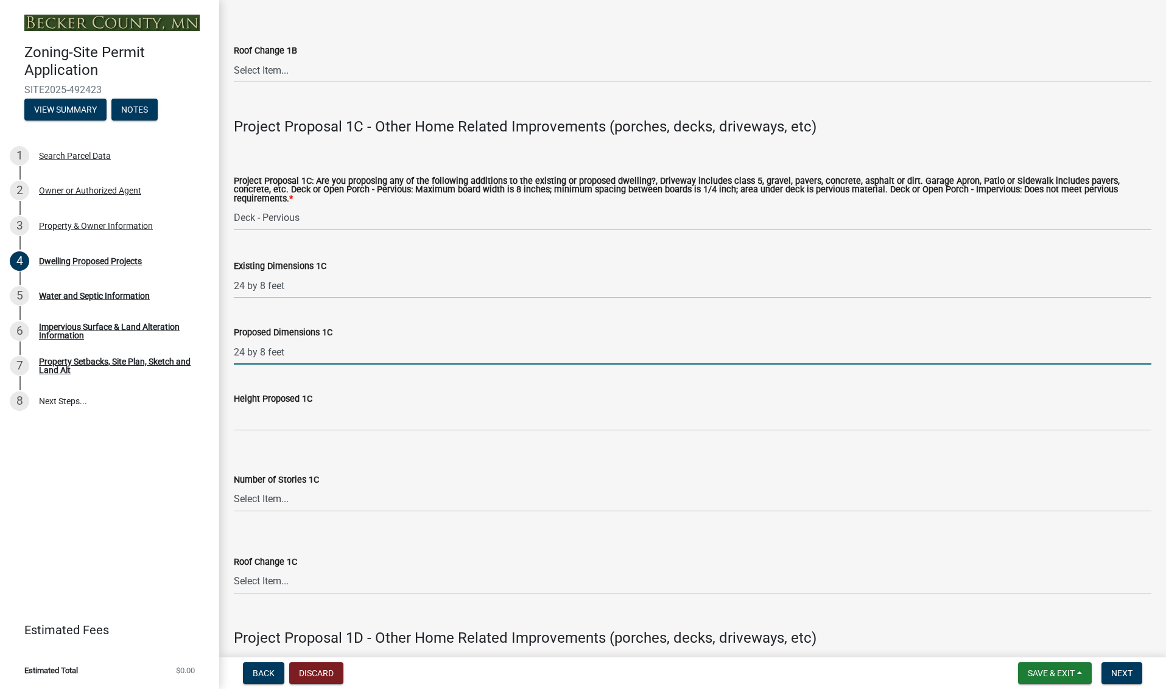
scroll to position [0, 1]
type input "24 by 8 feet"
click at [289, 413] on input "Height Proposed 1C" at bounding box center [693, 418] width 918 height 25
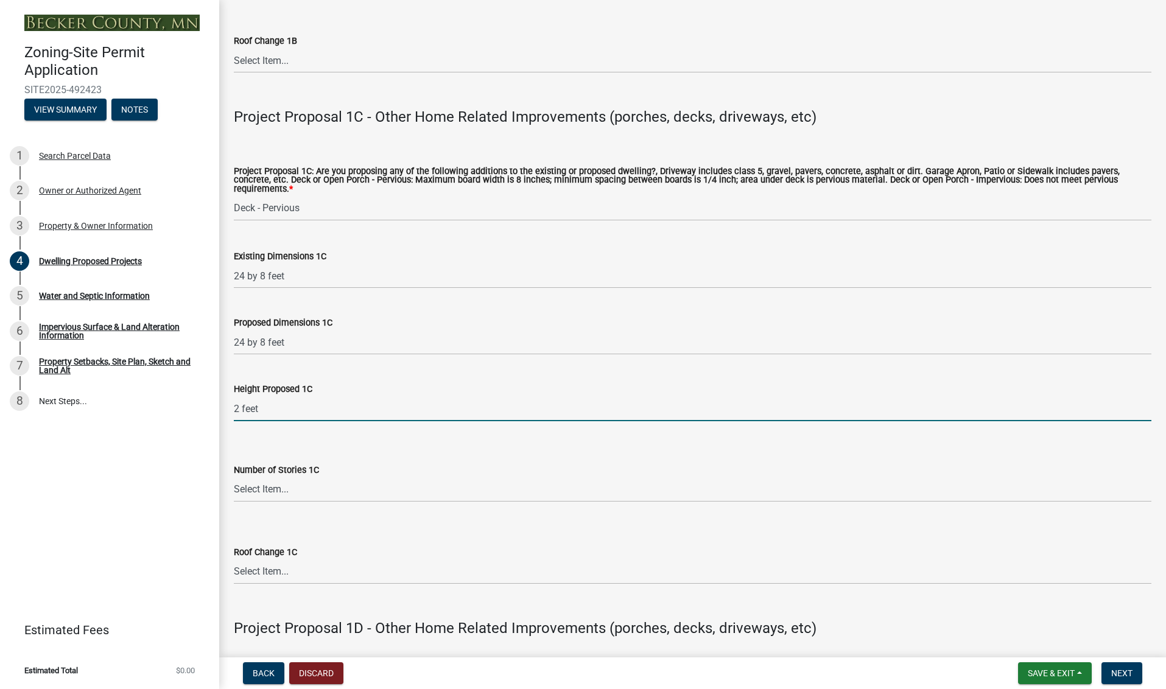
scroll to position [0, 1]
type input "2 feet"
select select "8e4dc0e1-7dfa-4afc-85b9-5ad40795f204"
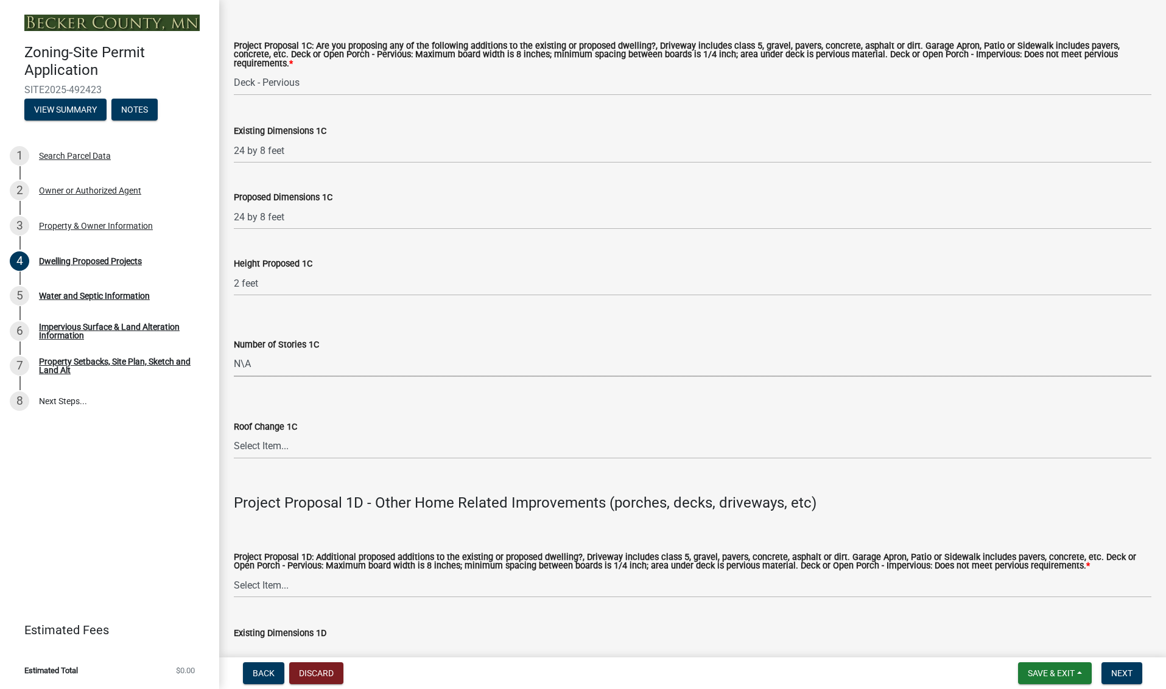
scroll to position [2229, 0]
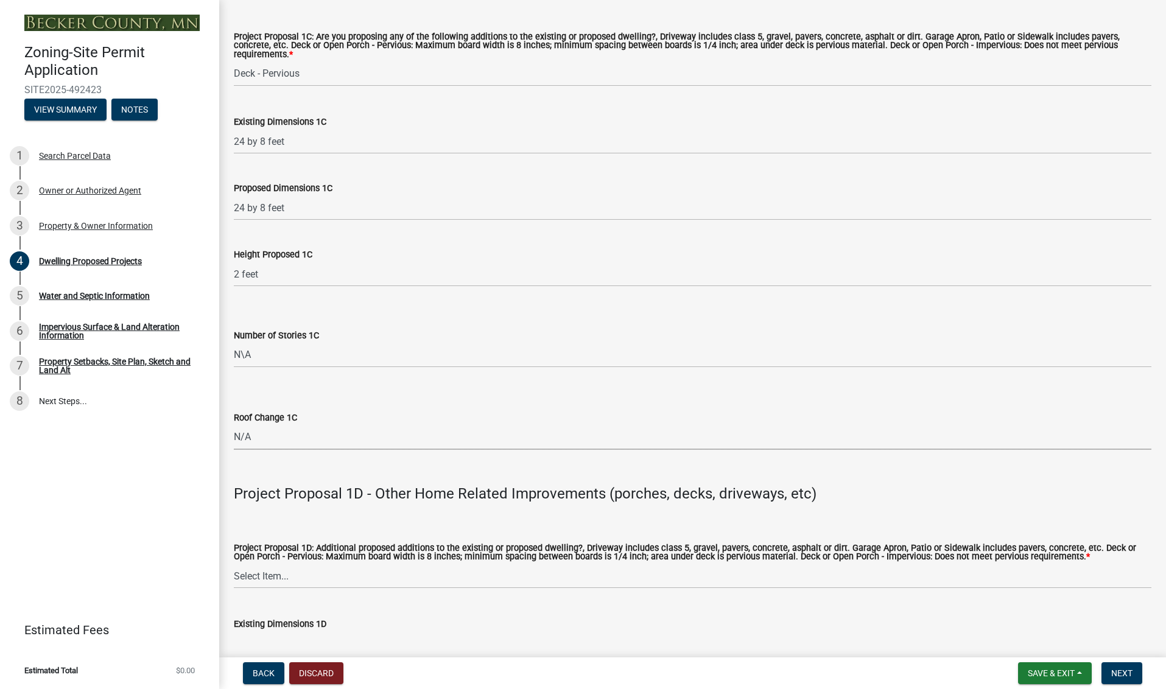
select select "107cbe59-677b-44f2-96fc-816b282ebb79"
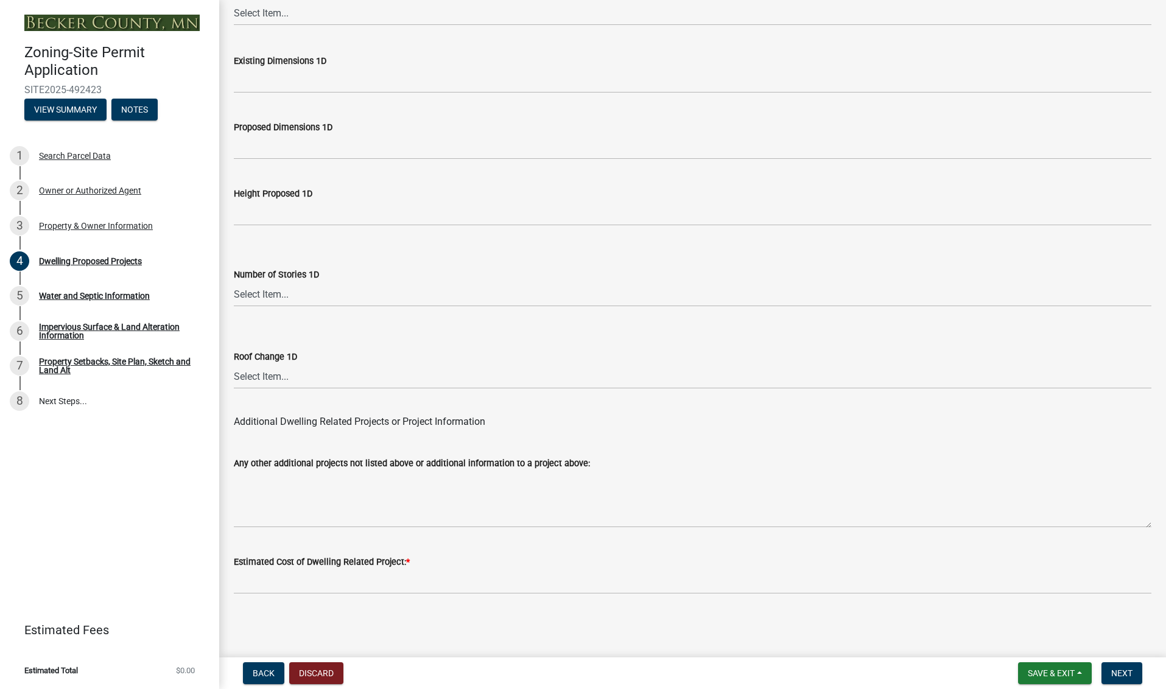
scroll to position [0, 0]
click at [334, 556] on div "Estimated Cost of Dwelling Related Project: *" at bounding box center [693, 562] width 918 height 15
click at [340, 561] on label "Estimated Cost of Dwelling Related Project: *" at bounding box center [322, 562] width 176 height 9
click at [410, 563] on span "*" at bounding box center [408, 562] width 4 height 10
click at [304, 578] on input "text" at bounding box center [693, 581] width 918 height 25
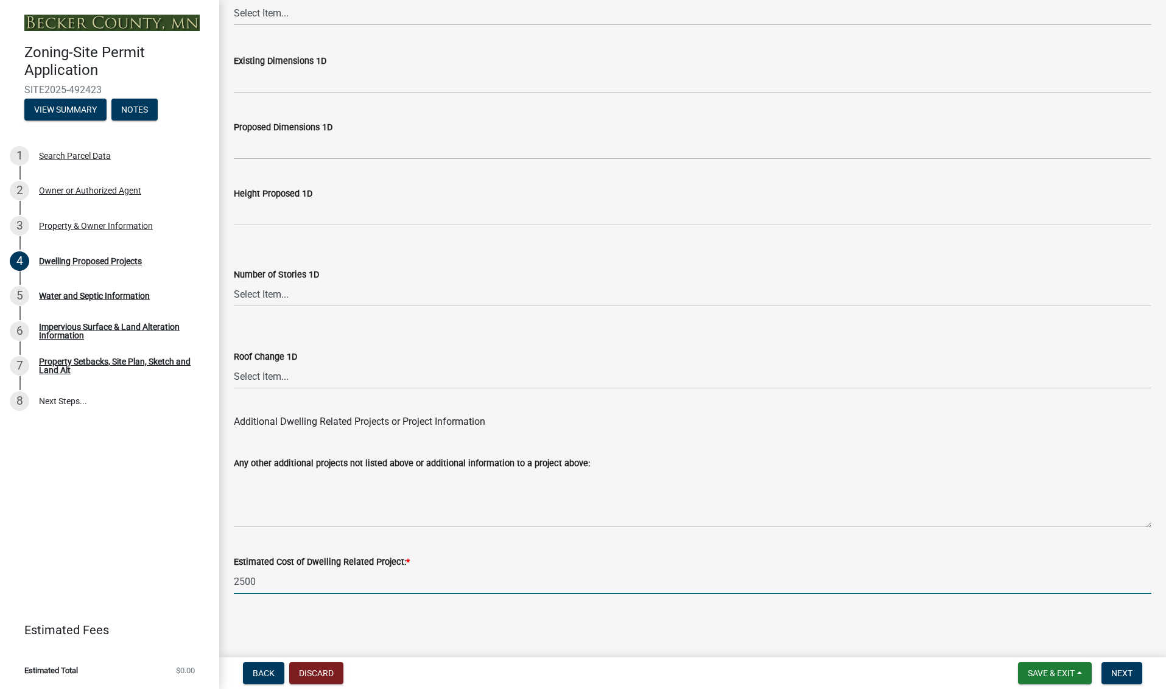
scroll to position [0, 1]
type input "2500"
click at [1120, 670] on span "Next" at bounding box center [1121, 674] width 21 height 10
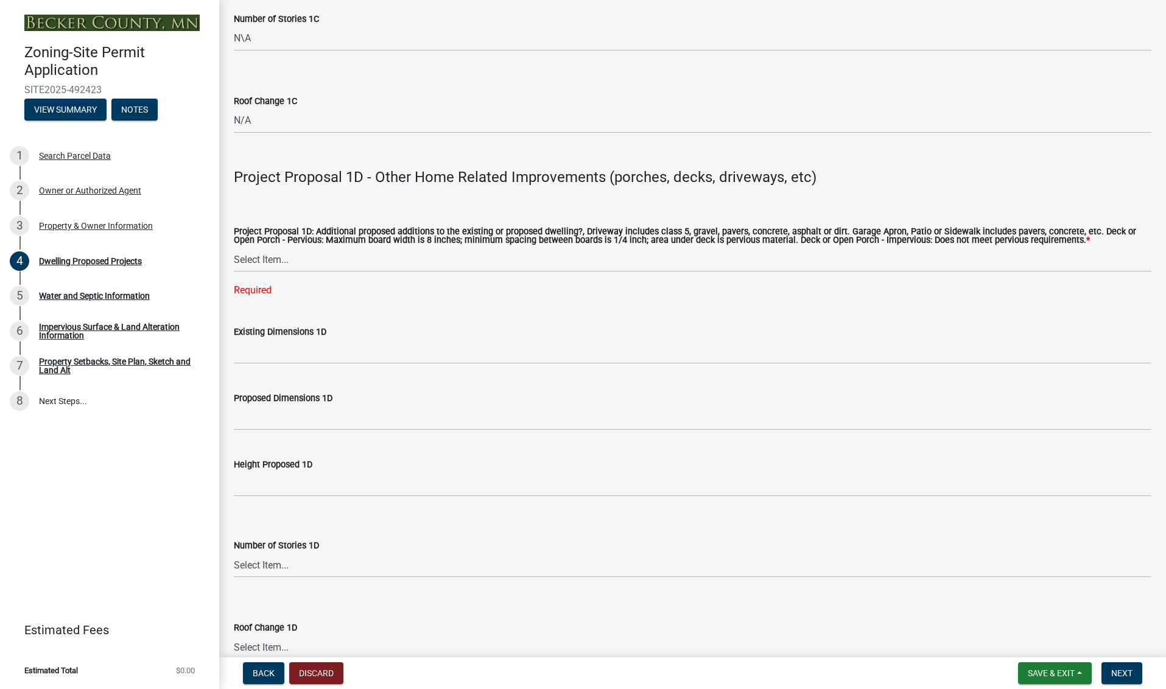
scroll to position [2574, 0]
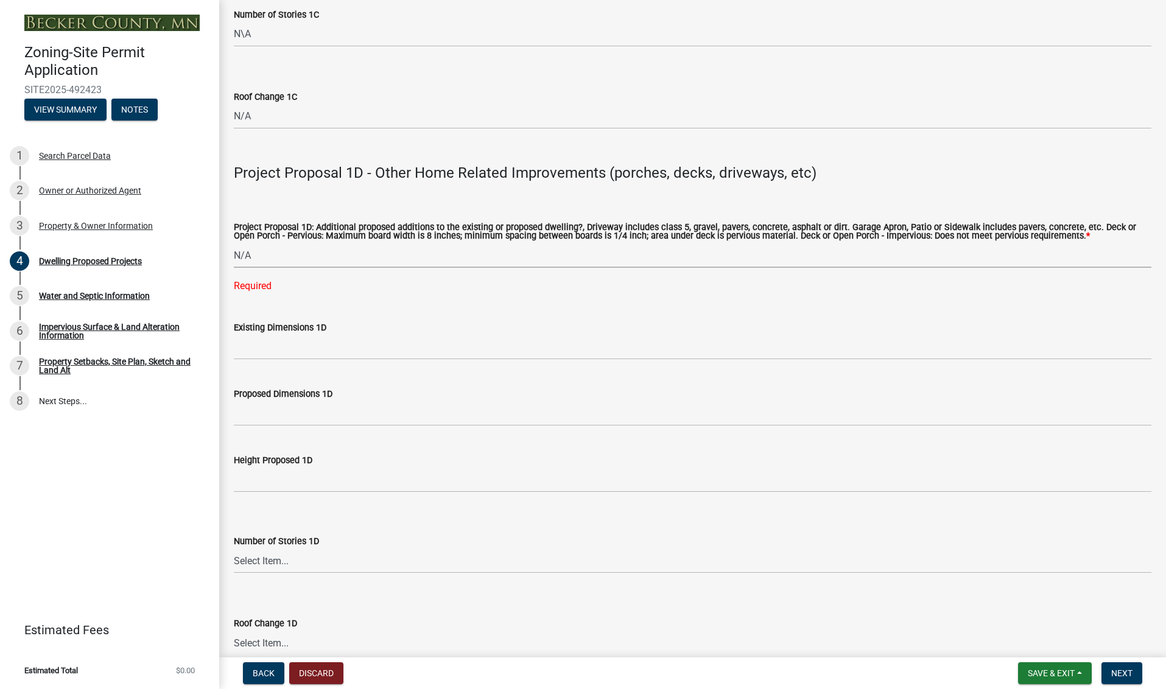
select select "ab9119d1-7da9-49c4-9fac-8c142204c89d"
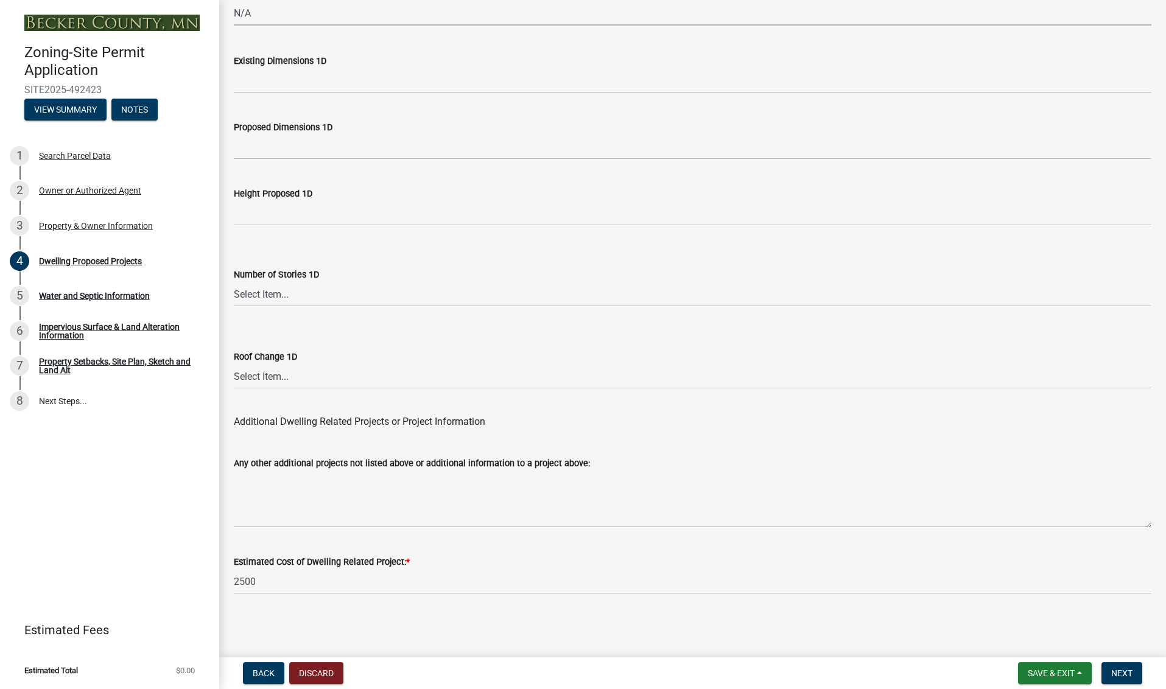
scroll to position [0, 0]
click at [1128, 671] on span "Next" at bounding box center [1121, 674] width 21 height 10
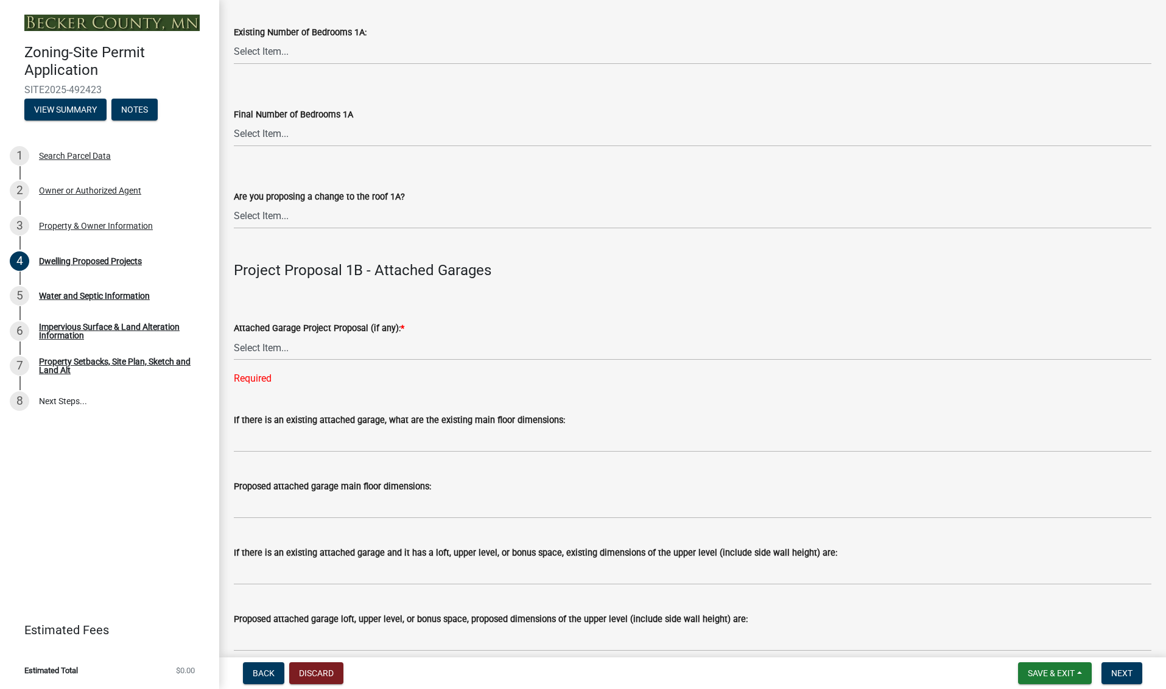
scroll to position [1155, 0]
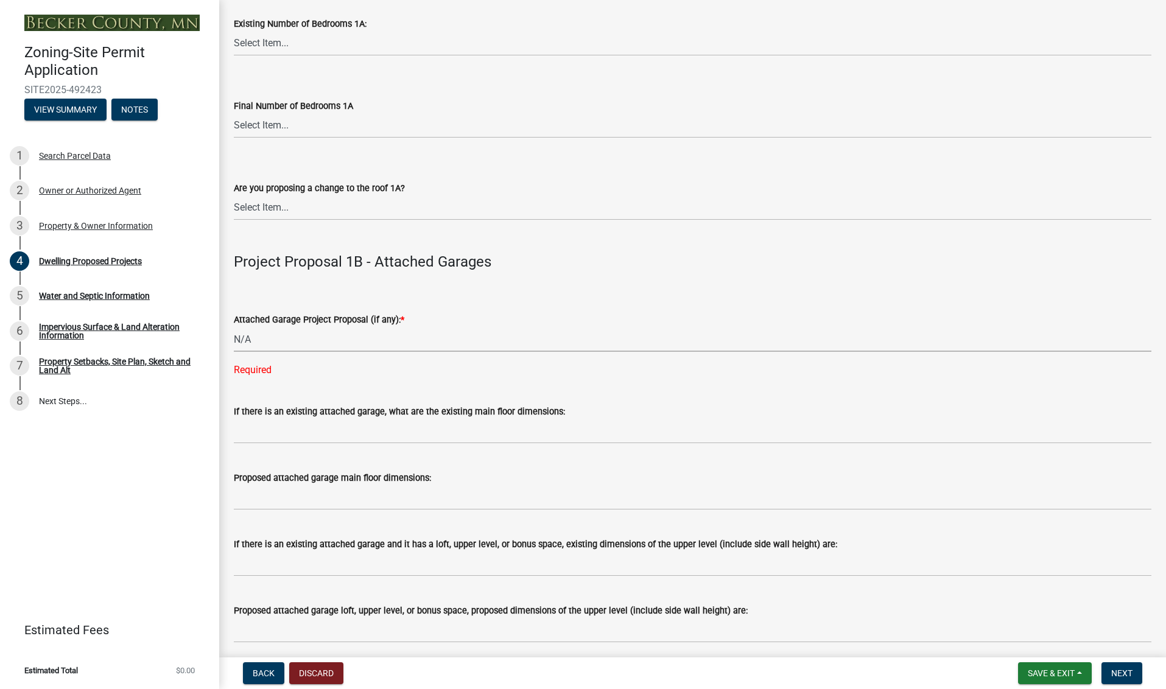
select select "11c1c089-3b44-43c0-9549-3c9eeea2451f"
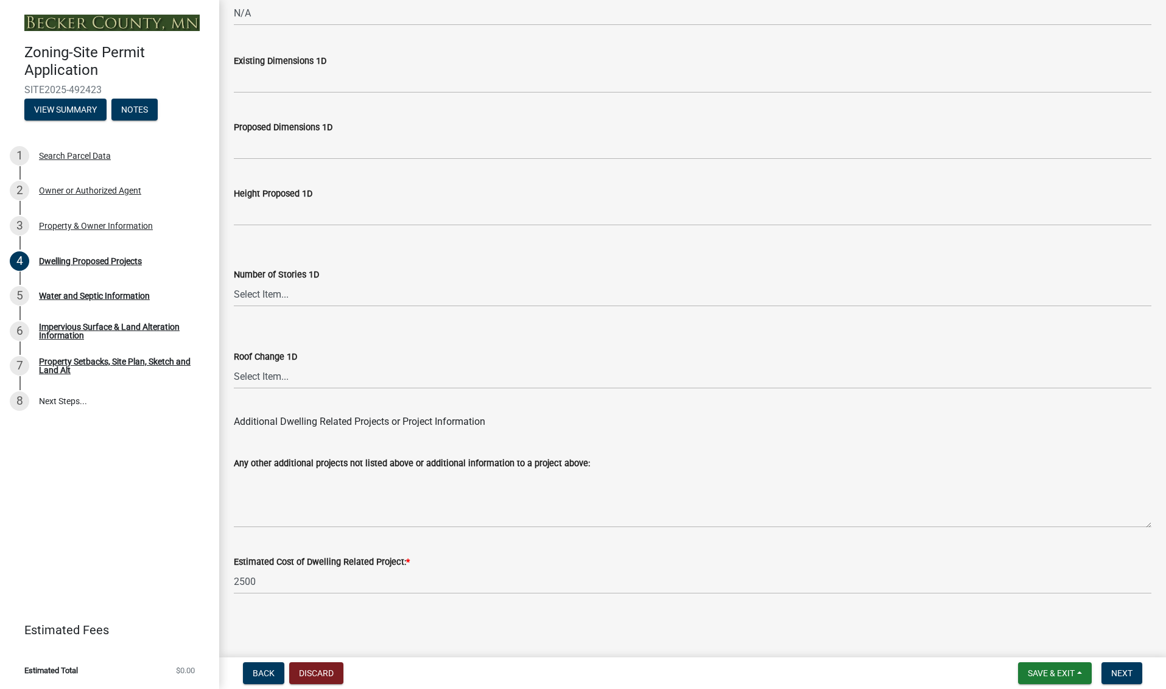
scroll to position [2797, 0]
click at [1125, 670] on span "Next" at bounding box center [1121, 674] width 21 height 10
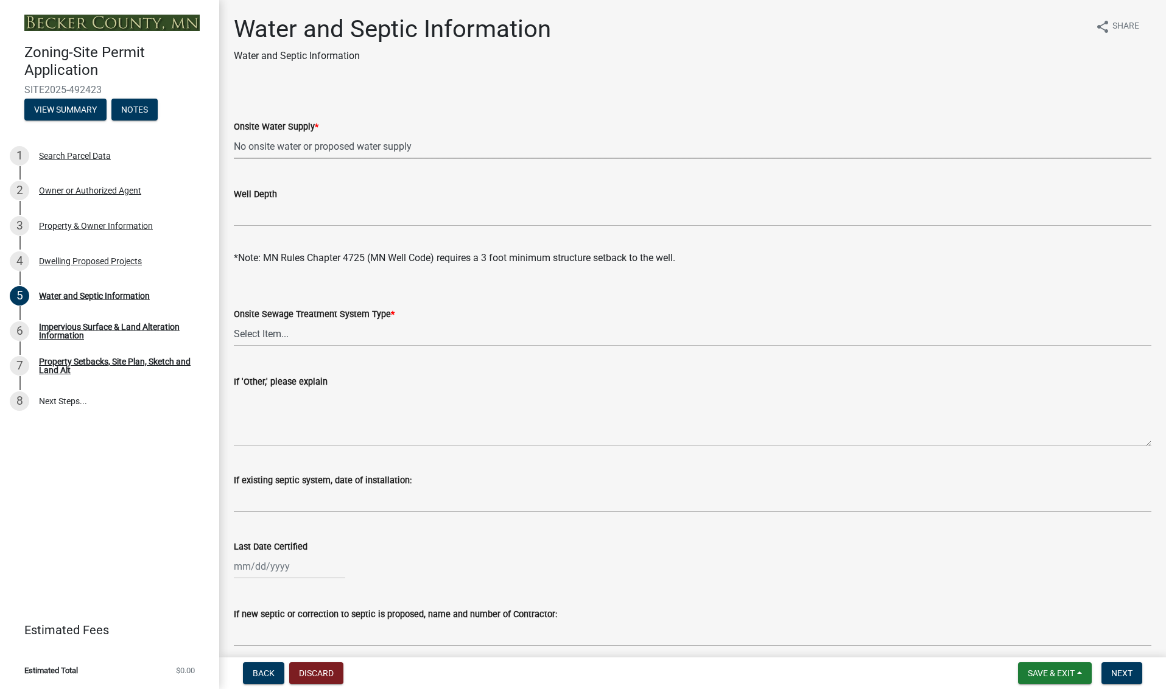
select select "36c179e4-d9bc-4e26-9fa7-a2562bd8114c"
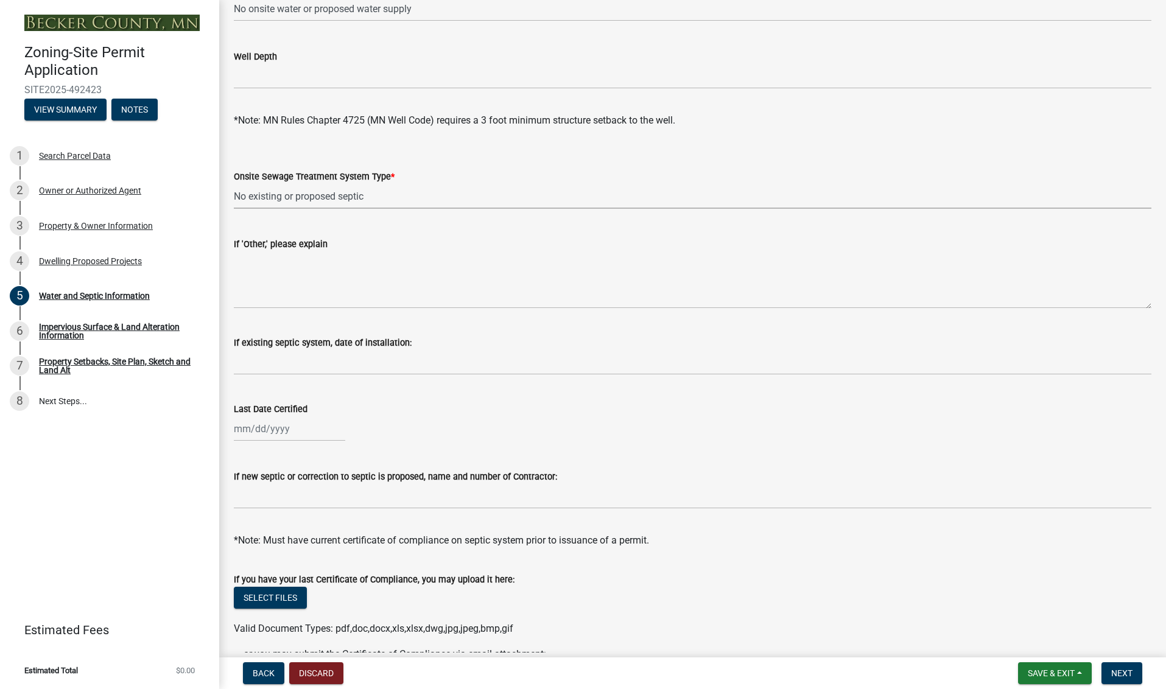
select select "a01a1fb1-1490-43e2-af36-29ac4cf5629f"
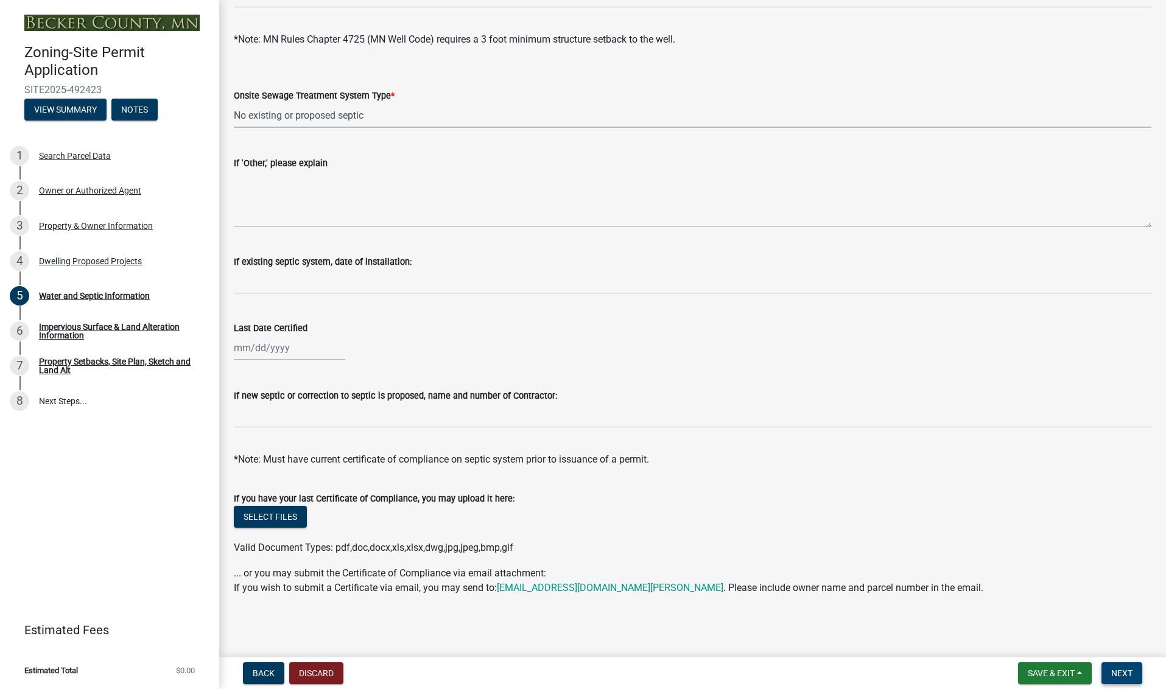
click at [1123, 669] on span "Next" at bounding box center [1121, 674] width 21 height 10
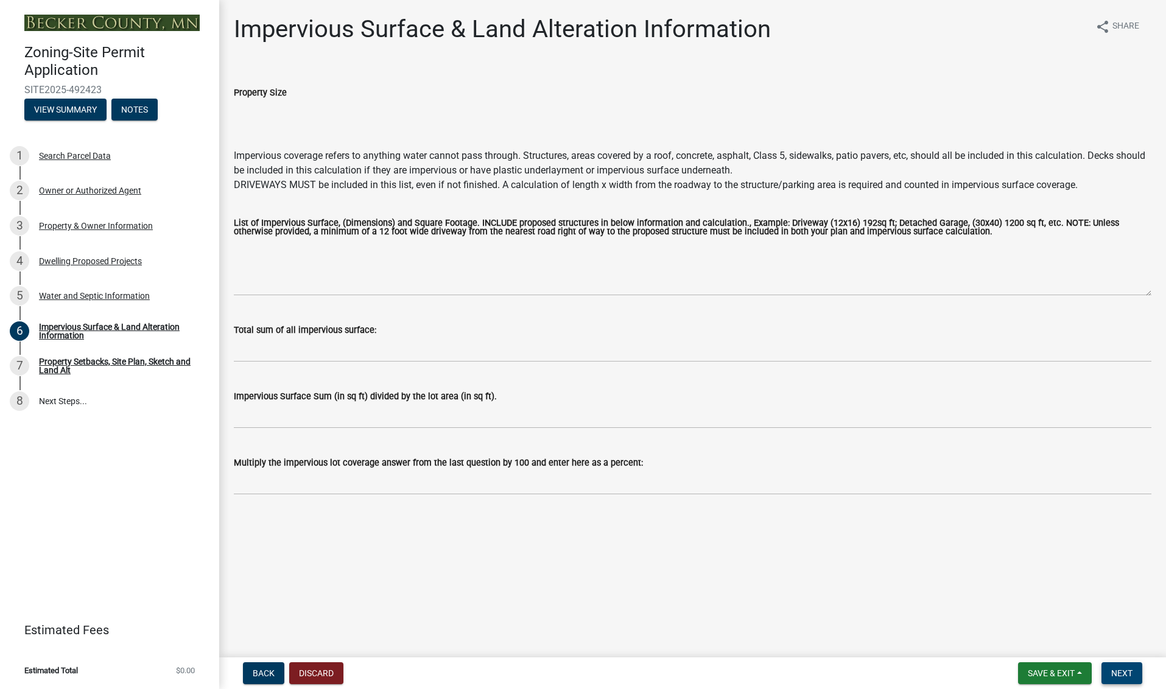
click at [1126, 671] on span "Next" at bounding box center [1121, 674] width 21 height 10
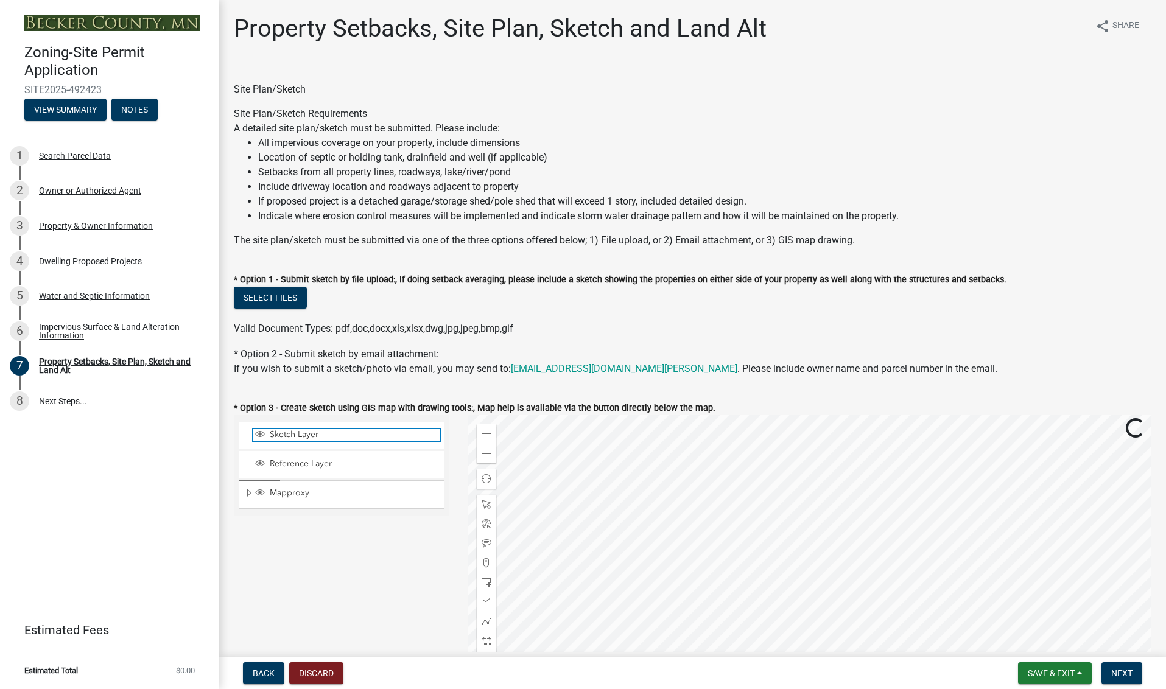
click at [296, 431] on span "Sketch Layer" at bounding box center [353, 434] width 173 height 11
click at [488, 581] on span at bounding box center [487, 583] width 10 height 10
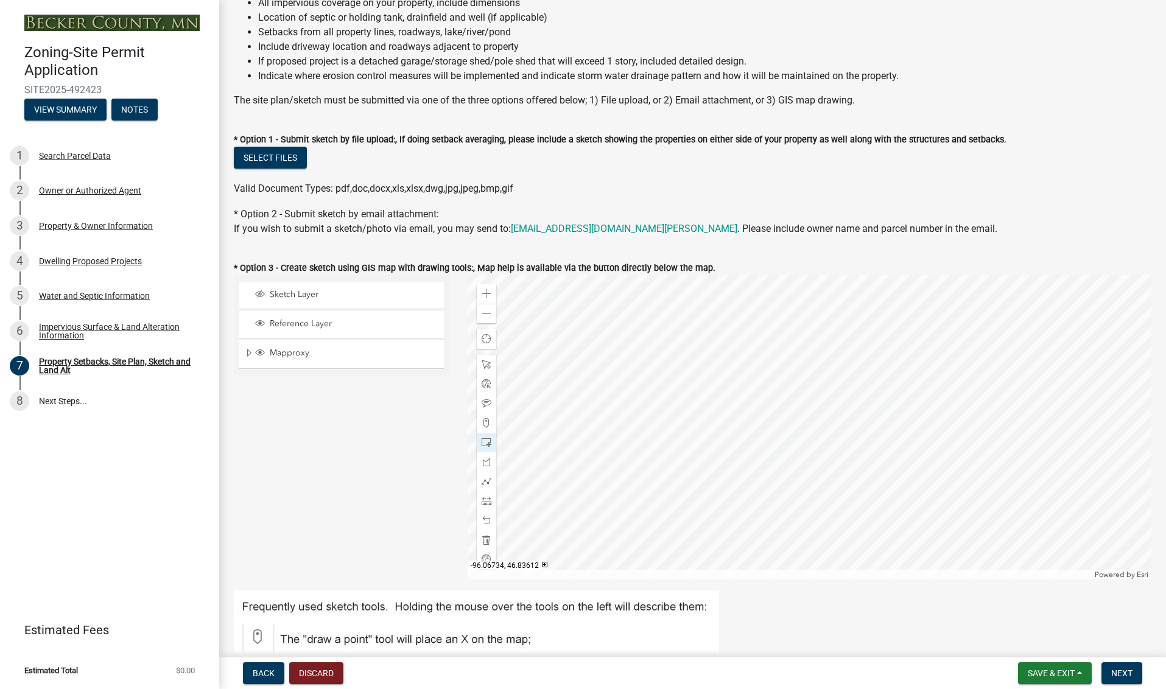
scroll to position [142, 0]
click at [483, 311] on span at bounding box center [487, 312] width 10 height 10
click at [485, 311] on span at bounding box center [487, 312] width 10 height 10
click at [485, 438] on span at bounding box center [487, 441] width 10 height 10
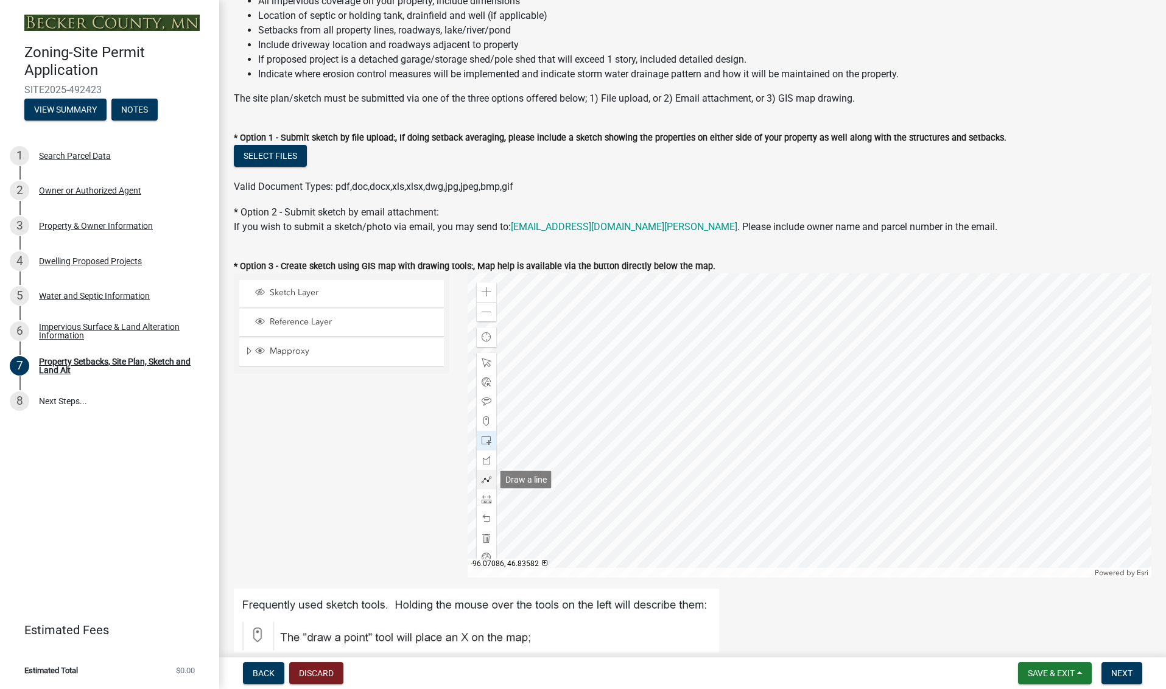
click at [486, 480] on span at bounding box center [487, 480] width 10 height 10
click at [486, 438] on span at bounding box center [487, 440] width 10 height 10
click at [484, 359] on span at bounding box center [487, 362] width 10 height 10
click at [488, 357] on div at bounding box center [486, 361] width 19 height 19
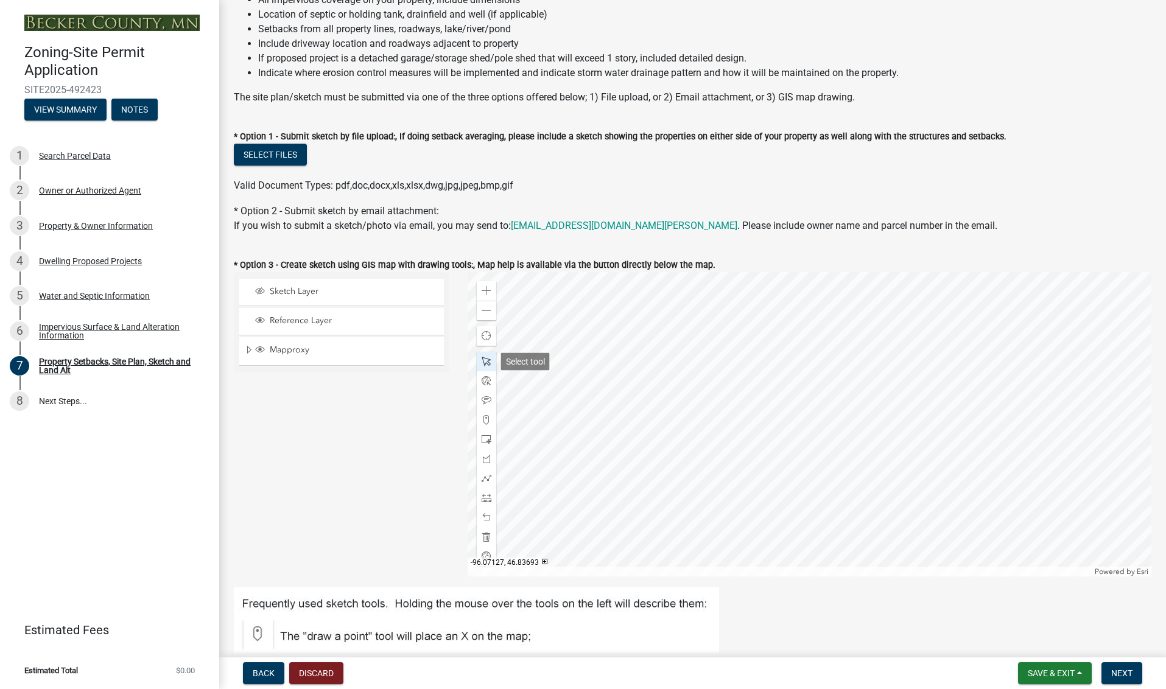
scroll to position [0, 1]
click at [486, 357] on span at bounding box center [487, 362] width 10 height 10
click at [486, 420] on span at bounding box center [487, 420] width 10 height 10
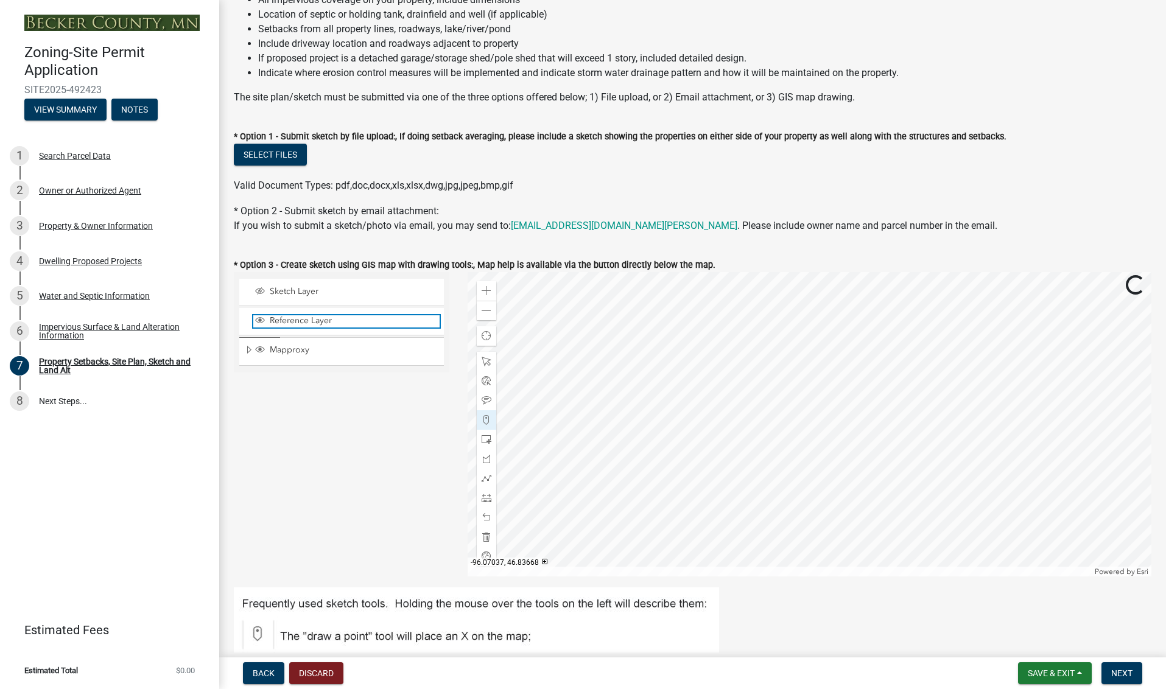
click at [317, 318] on span "Reference Layer" at bounding box center [353, 320] width 173 height 11
click at [487, 438] on span at bounding box center [487, 440] width 10 height 10
click at [486, 438] on span at bounding box center [487, 440] width 10 height 10
click at [817, 429] on div "Zoom in Zoom out Find my location Powered by [PERSON_NAME]" at bounding box center [810, 424] width 684 height 304
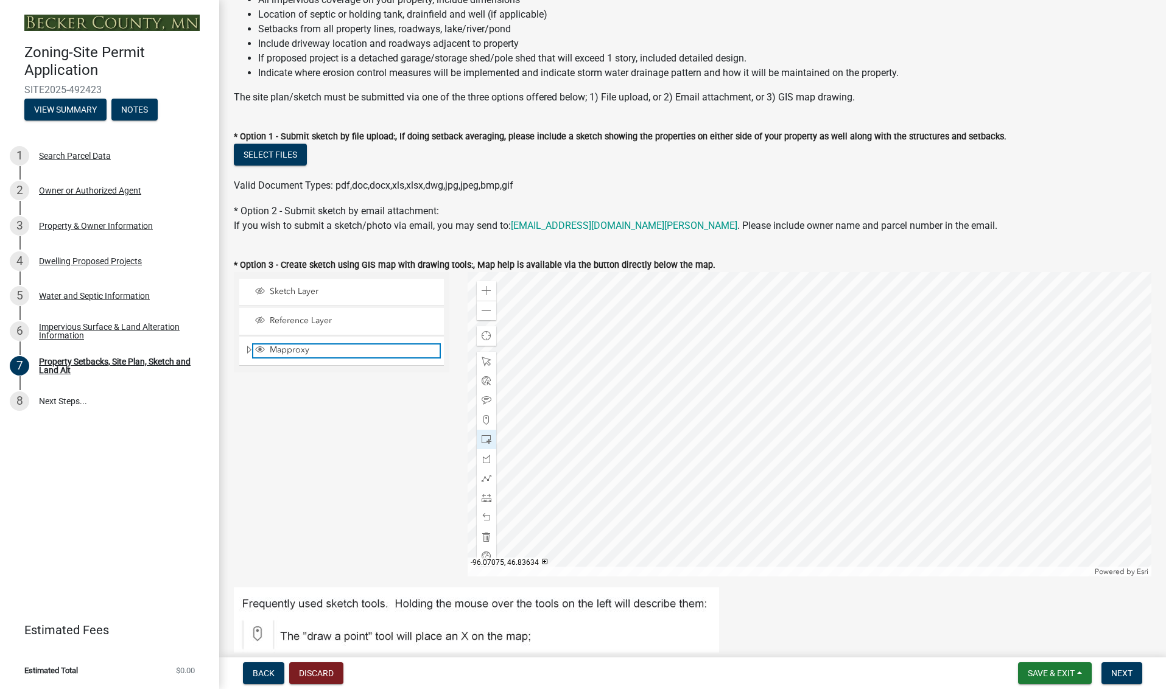
click at [289, 348] on span "Mapproxy" at bounding box center [353, 350] width 173 height 11
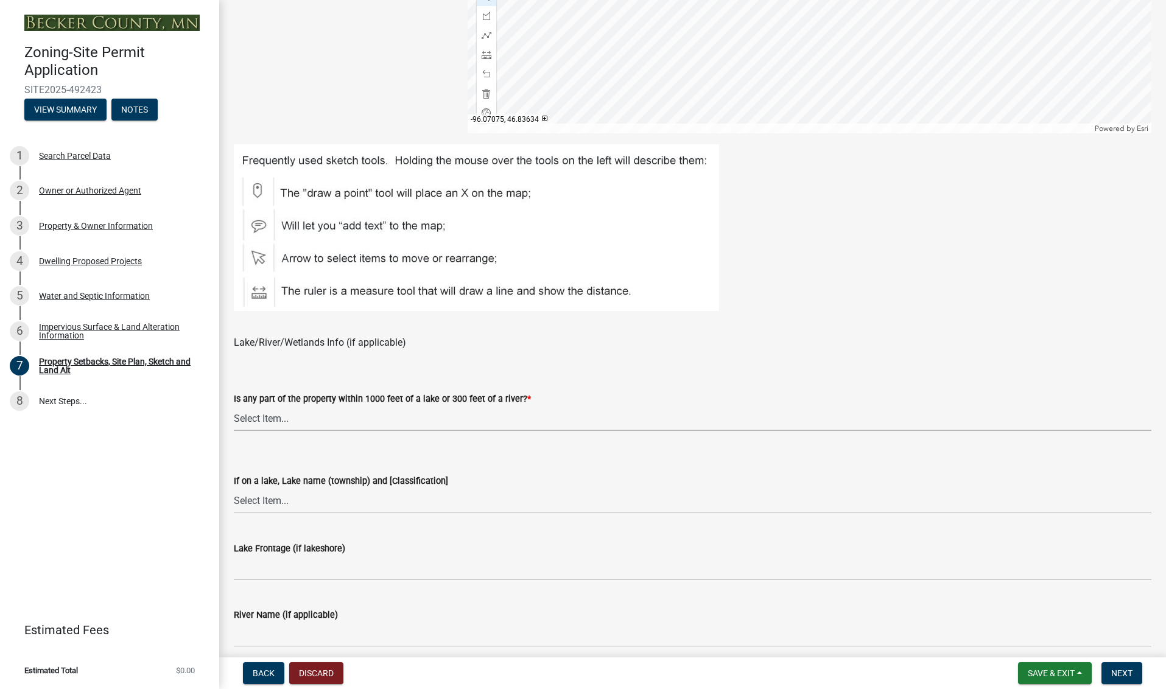
scroll to position [588, 0]
select select "7b13c63f-e699-4112-b373-98fbd28ec536"
select select "5d0b9e75-b1ef-4f79-ae61-69fcbf8f418b"
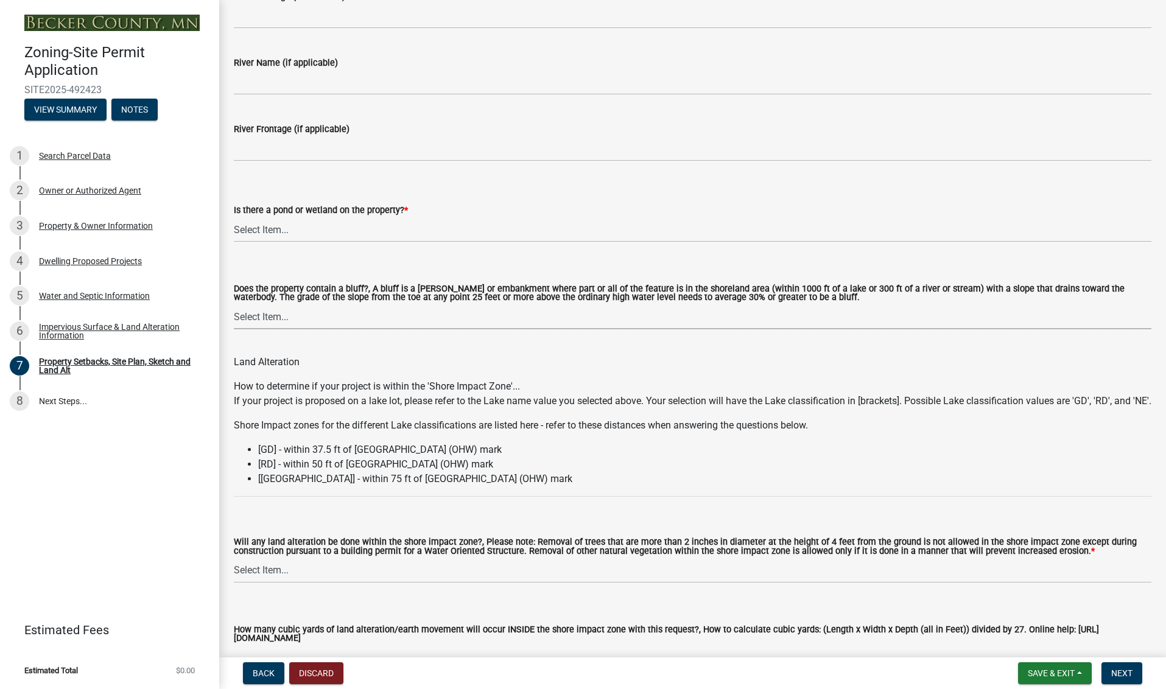
scroll to position [1138, 0]
select select "12f785fb-c378-4b18-841c-21c73dc99083"
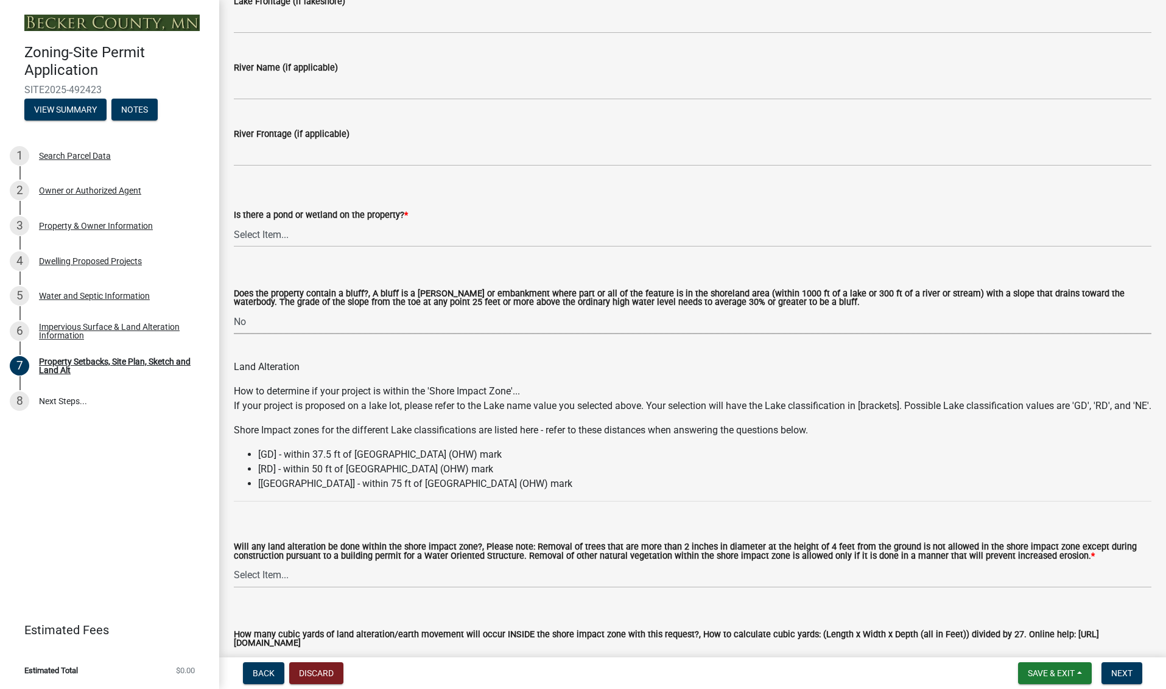
scroll to position [0, 0]
select select "fd58f24c-a096-4195-863e-b494ea1fd324"
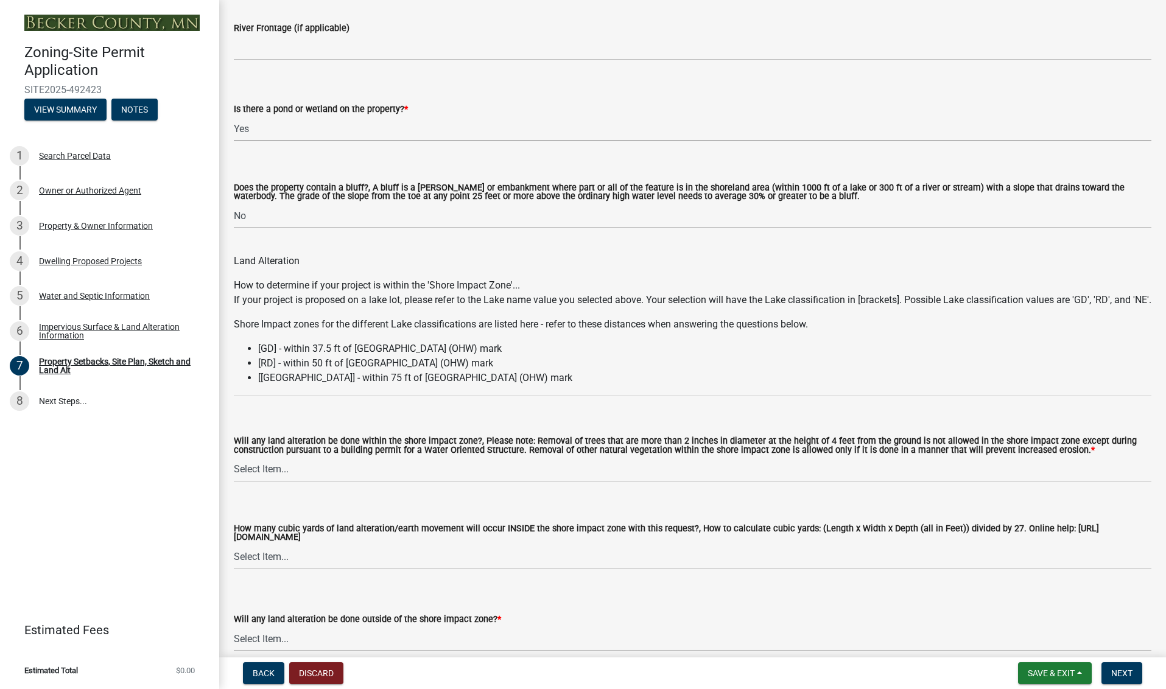
scroll to position [0, 1]
select select "e8ab2dc3-aa3f-46f3-9b4a-37eb25ad84af"
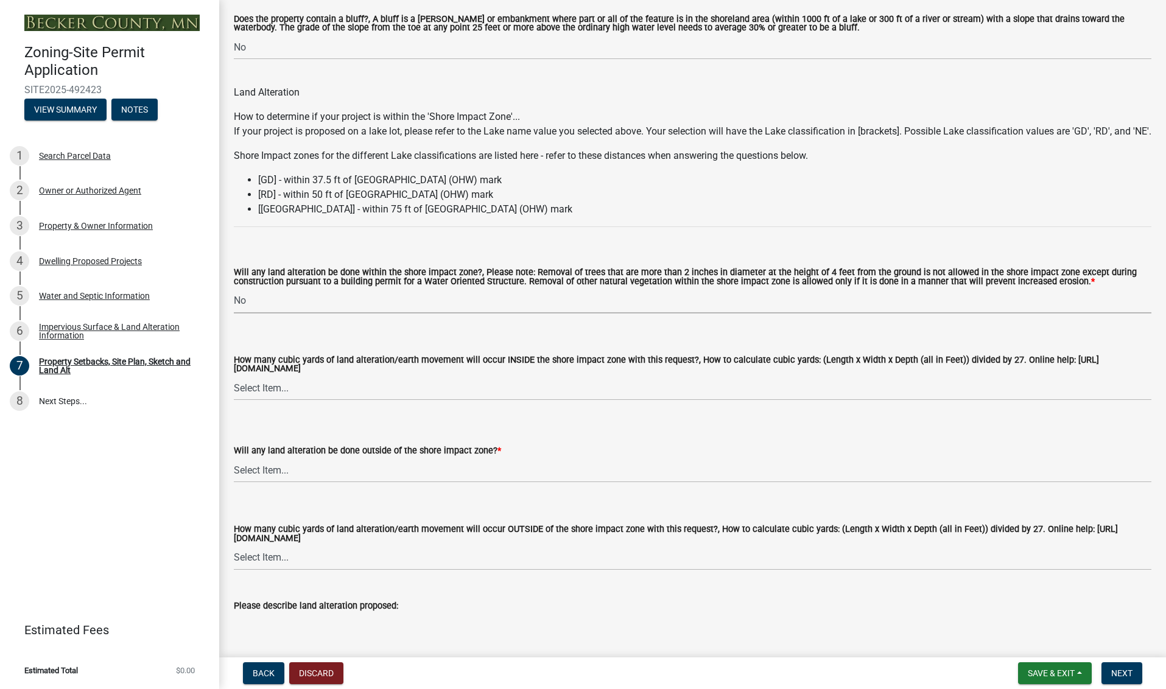
scroll to position [1410, 0]
select select "27b2a8b4-abf6-463e-8c0c-7c5d2b4fe26f"
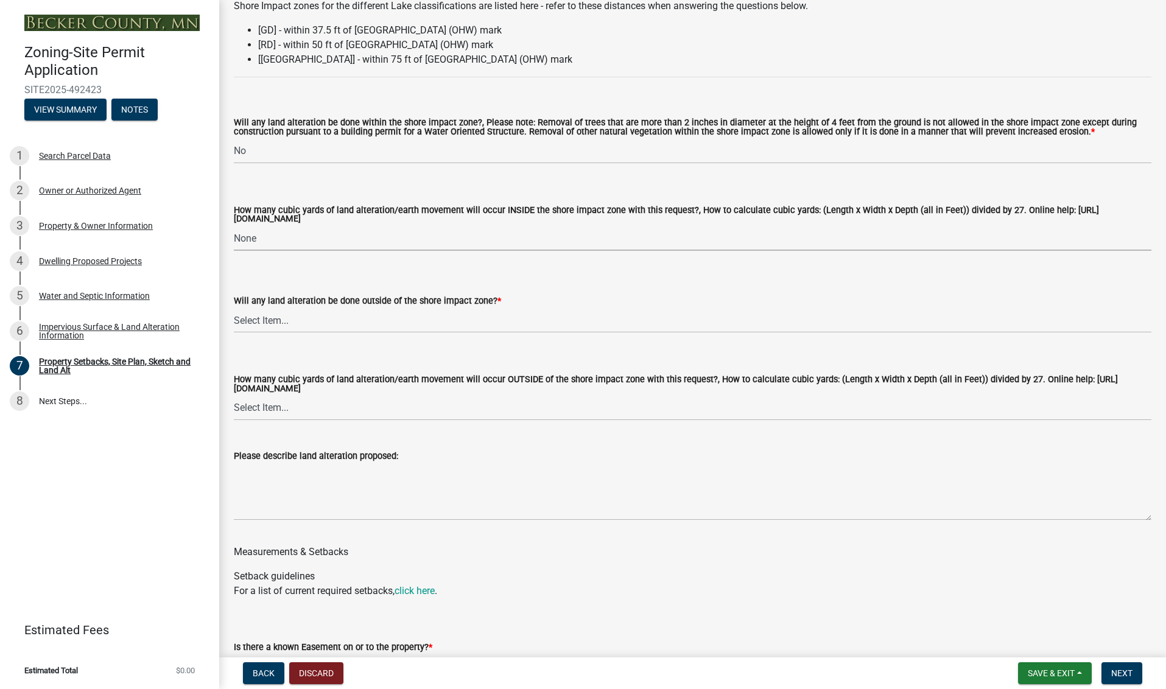
scroll to position [1557, 0]
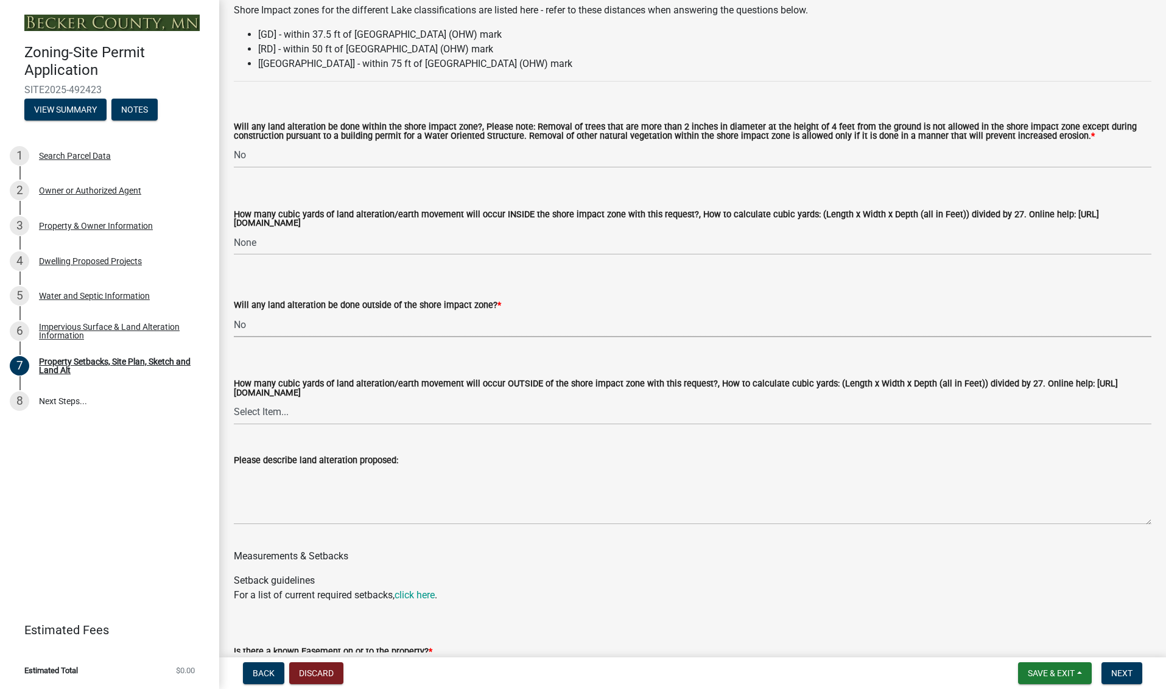
select select "b98836ba-4715-455d-97ab-be9a9df498a8"
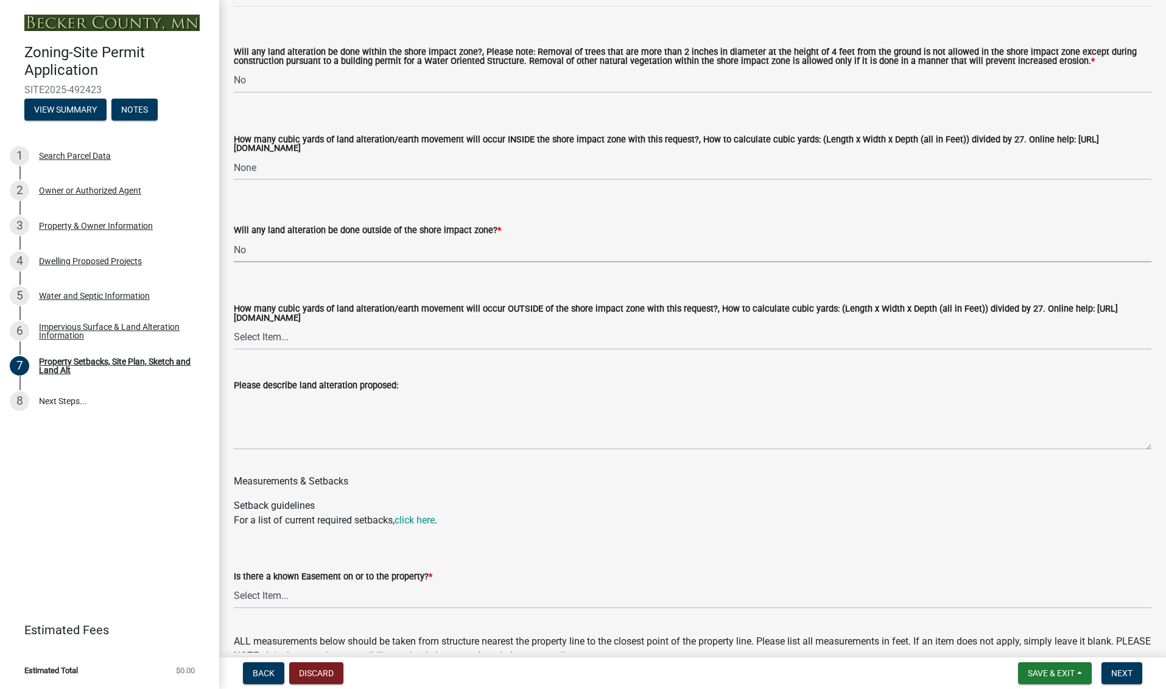
scroll to position [1631, 0]
select select "d61e3758-d187-40af-a435-5e09c3f3d509"
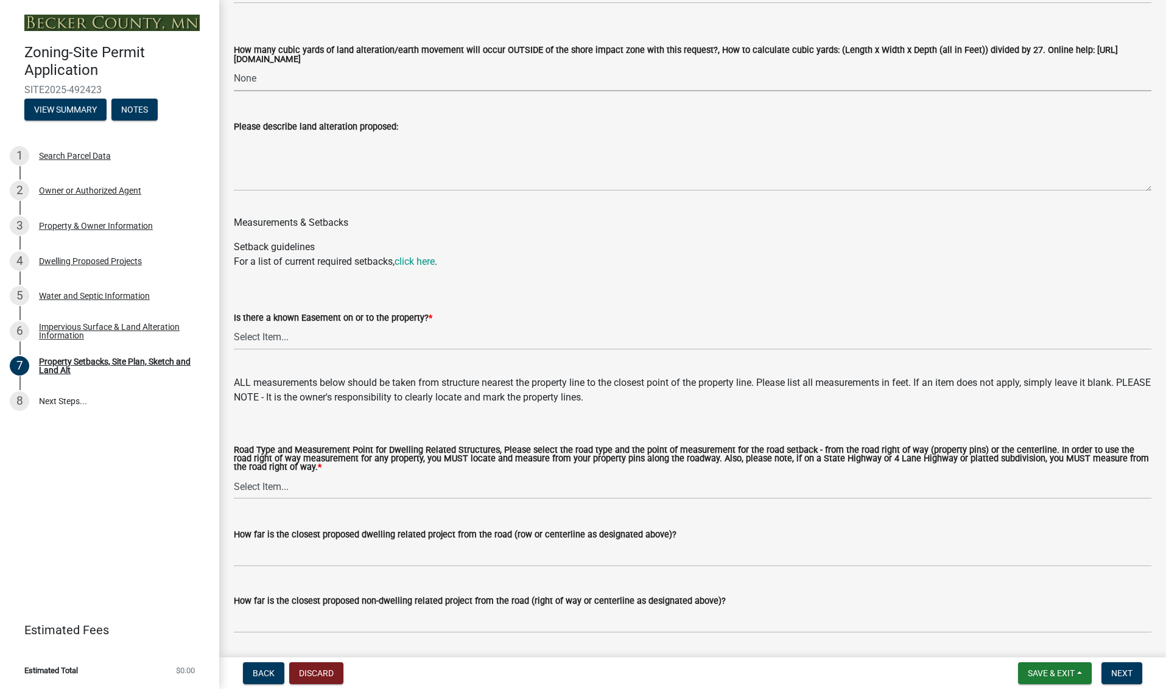
scroll to position [1891, 0]
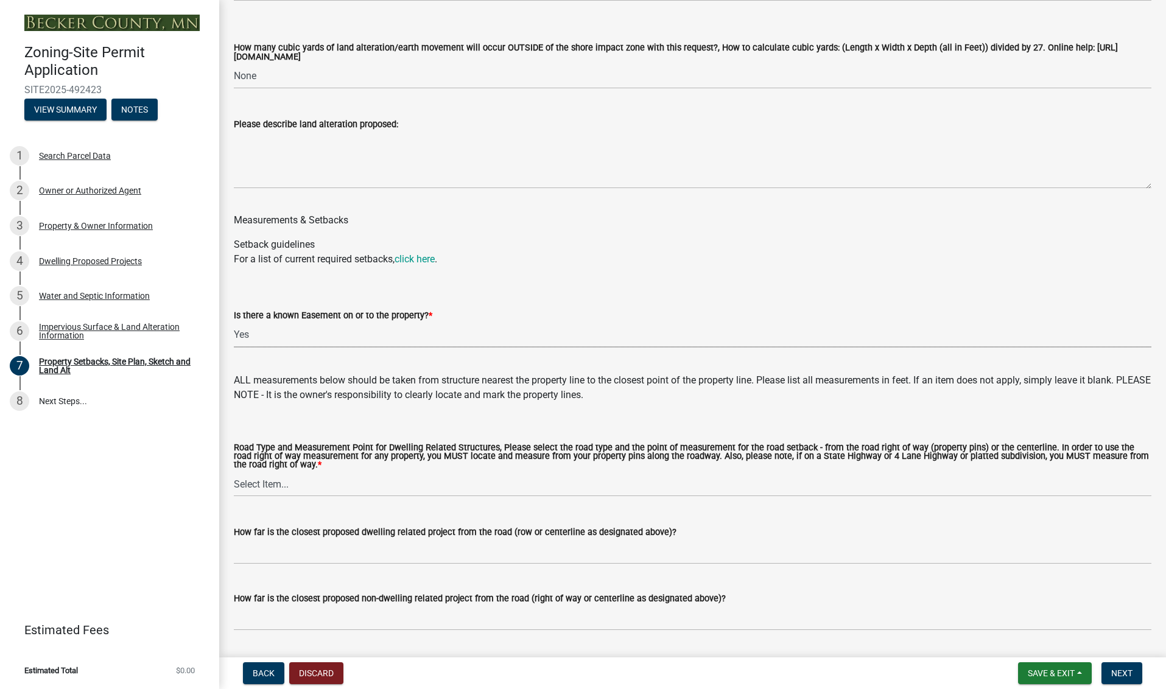
select select "288143c3-cc30-40f5-bb2a-2522511345b2"
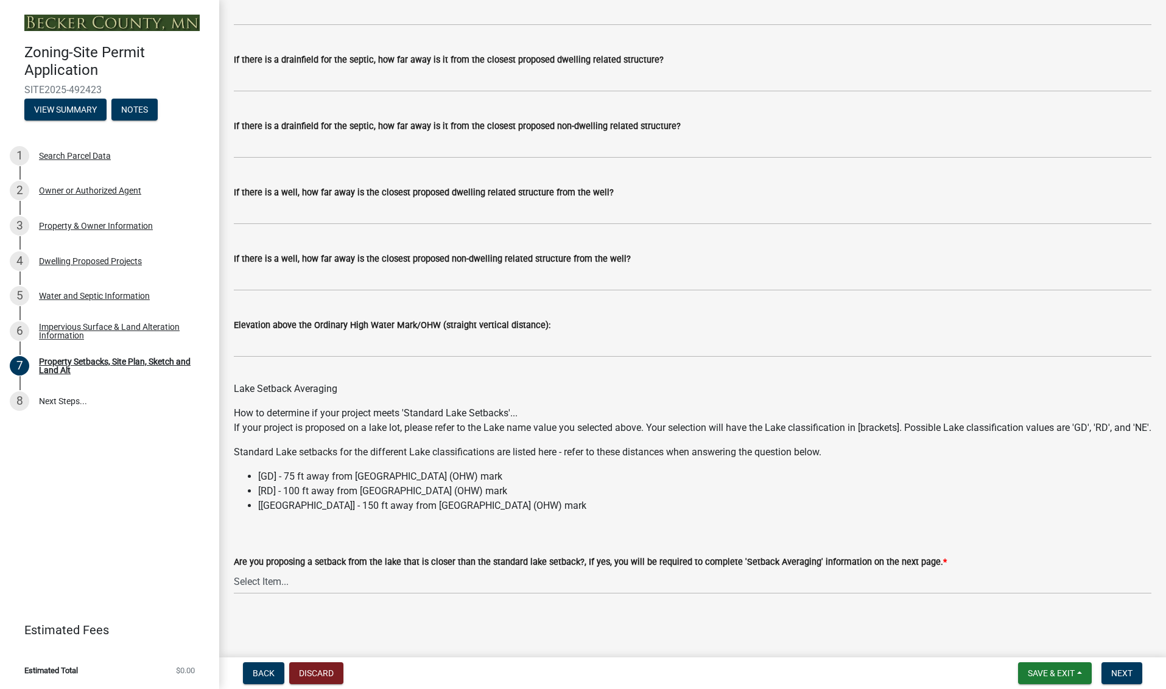
scroll to position [0, 0]
select select "19d13e65-c93d-443e-910a-7a17299544cc"
click at [1126, 671] on span "Next" at bounding box center [1121, 674] width 21 height 10
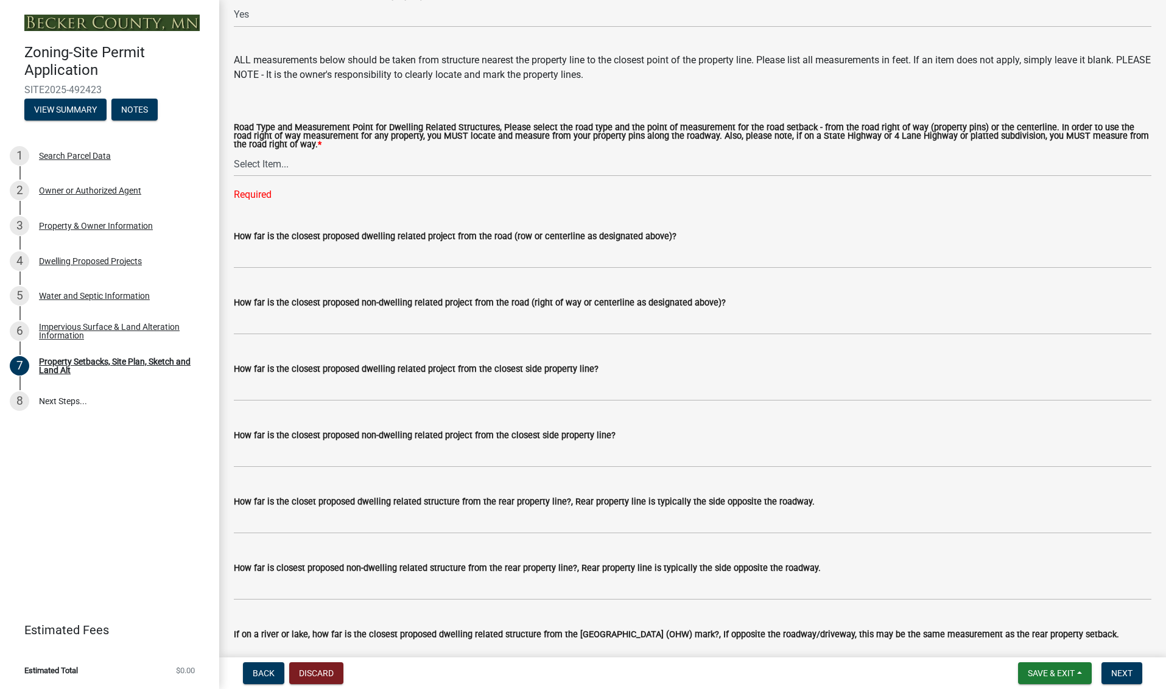
scroll to position [2225, 0]
select select "ff457040-d2bf-49fa-a716-aef4a9c76f60"
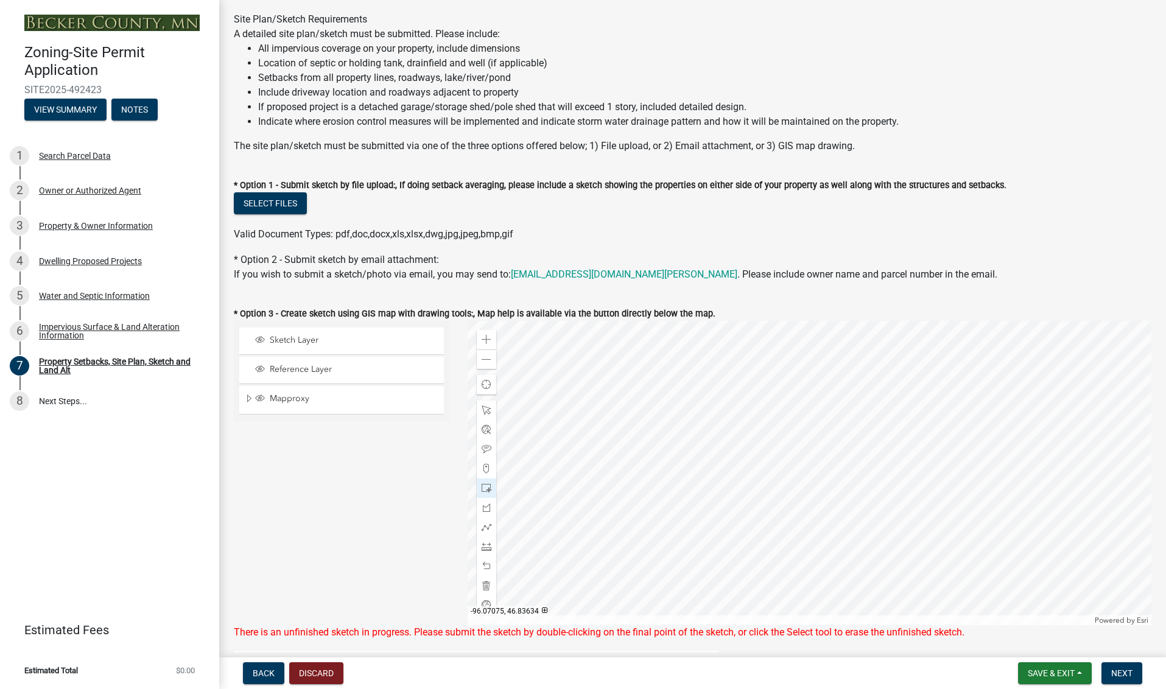
scroll to position [94, 0]
click at [352, 340] on span "Sketch Layer" at bounding box center [353, 340] width 173 height 11
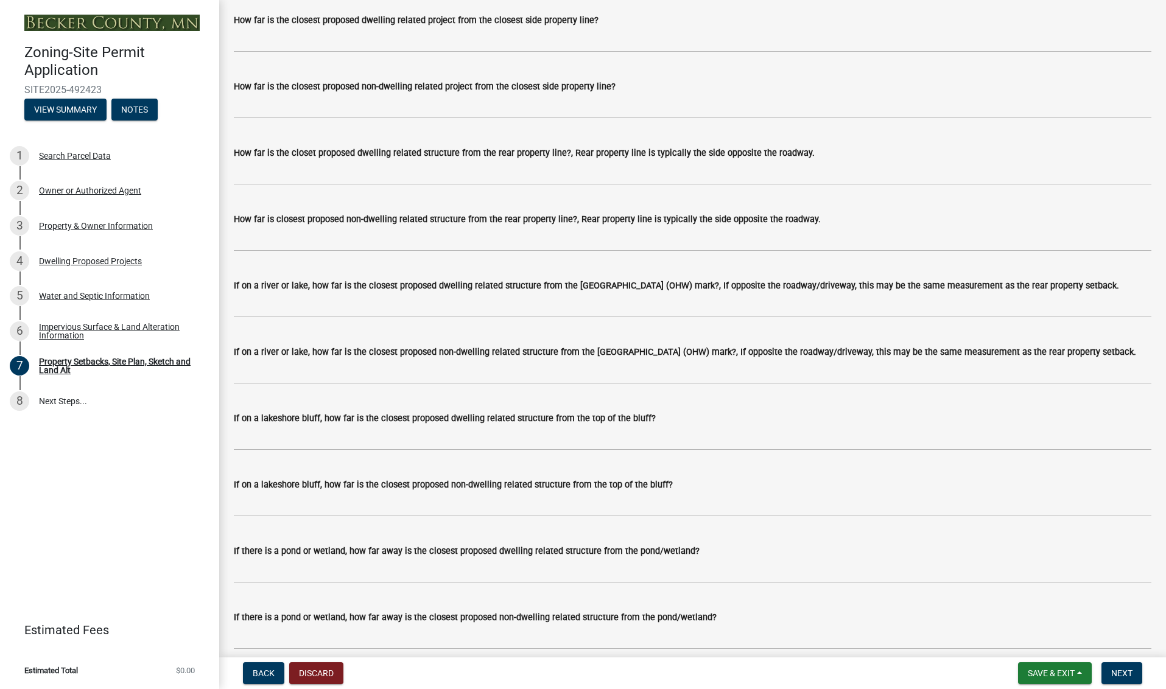
scroll to position [2550, 0]
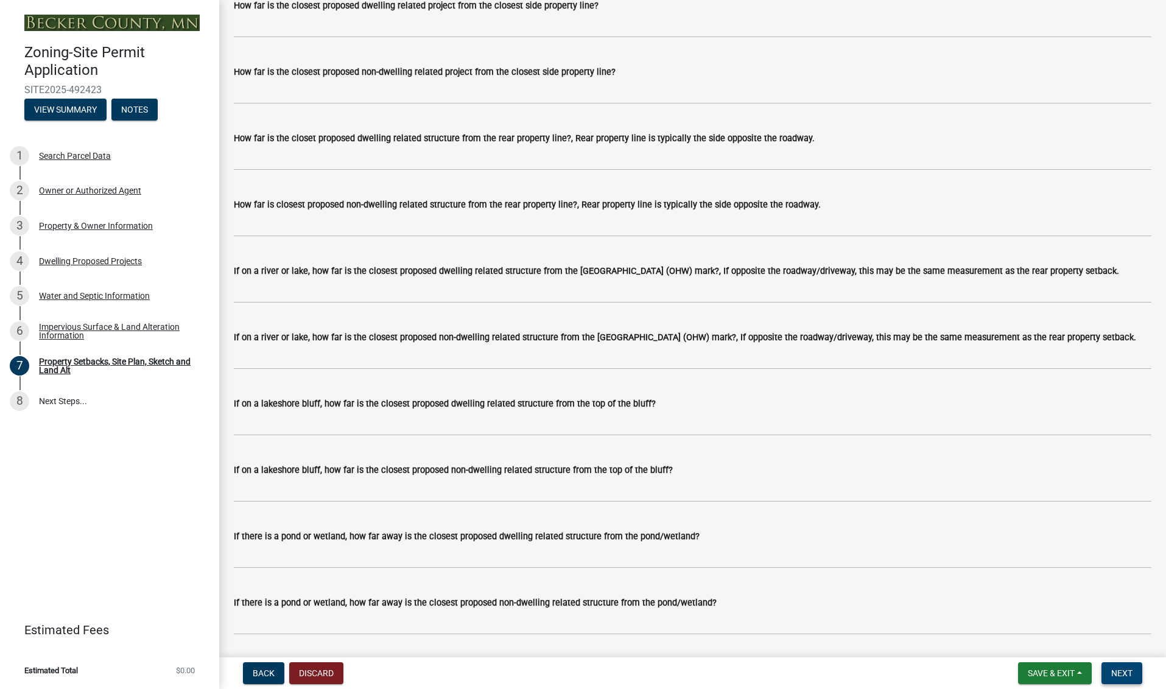
click at [1123, 670] on span "Next" at bounding box center [1121, 674] width 21 height 10
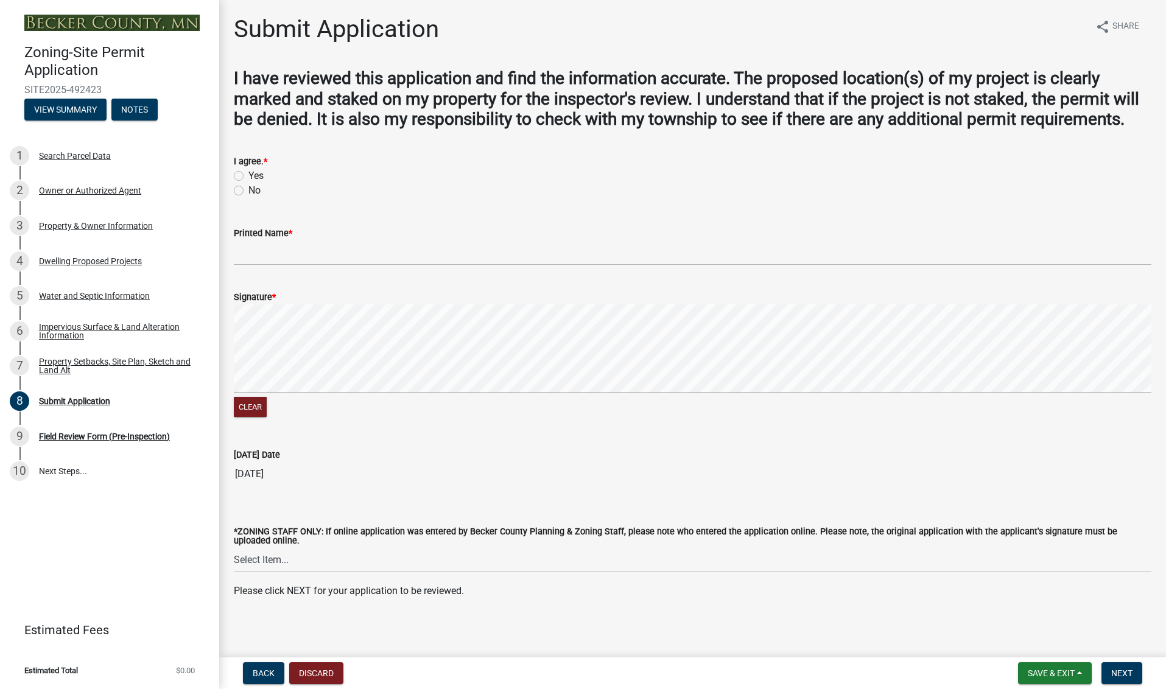
scroll to position [0, 0]
click at [1062, 669] on span "Save & Exit" at bounding box center [1051, 674] width 47 height 10
click at [1026, 639] on button "Save & Exit" at bounding box center [1042, 641] width 97 height 29
